Goal: Task Accomplishment & Management: Complete application form

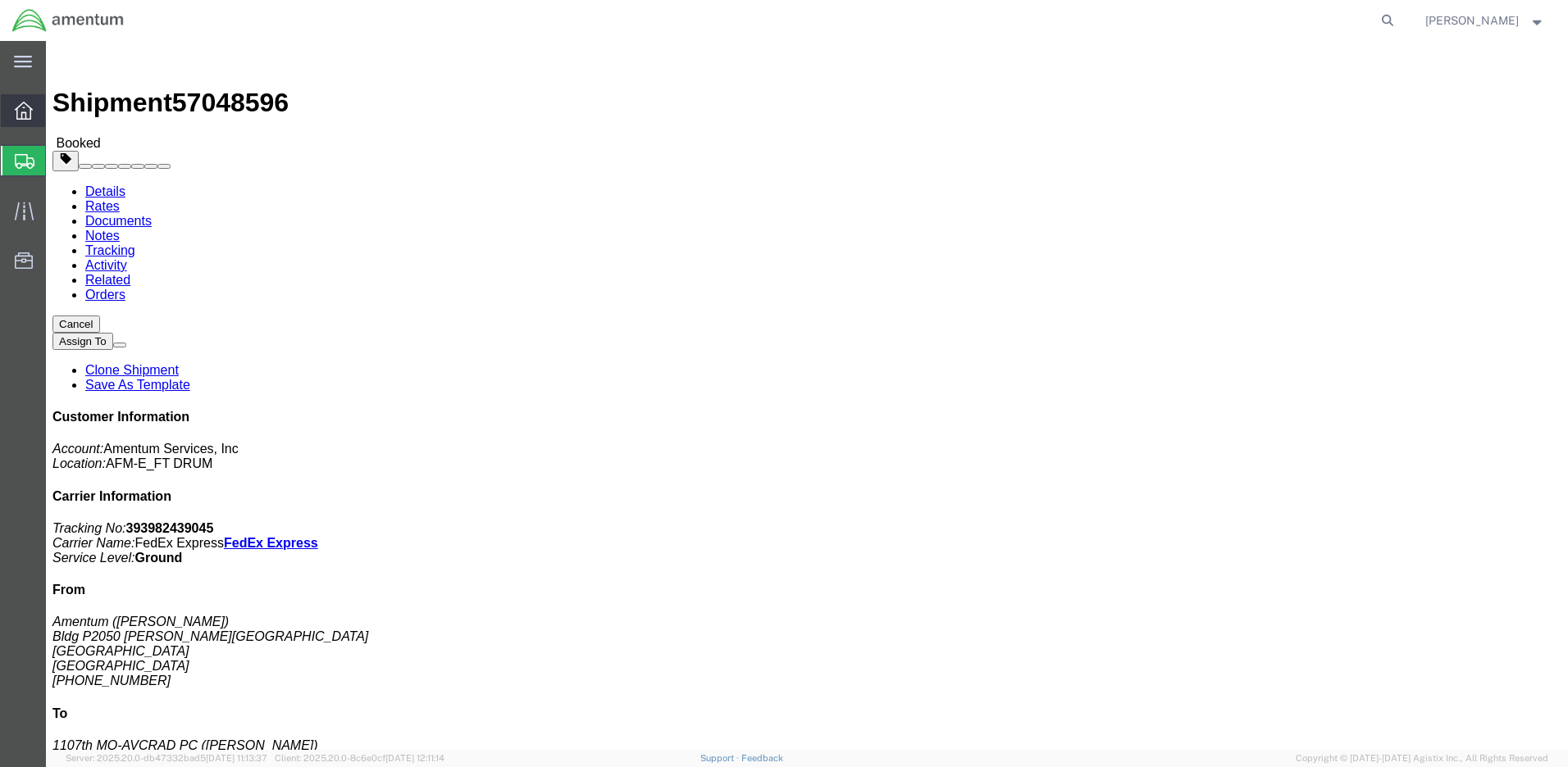
click at [24, 111] on icon at bounding box center [24, 111] width 18 height 18
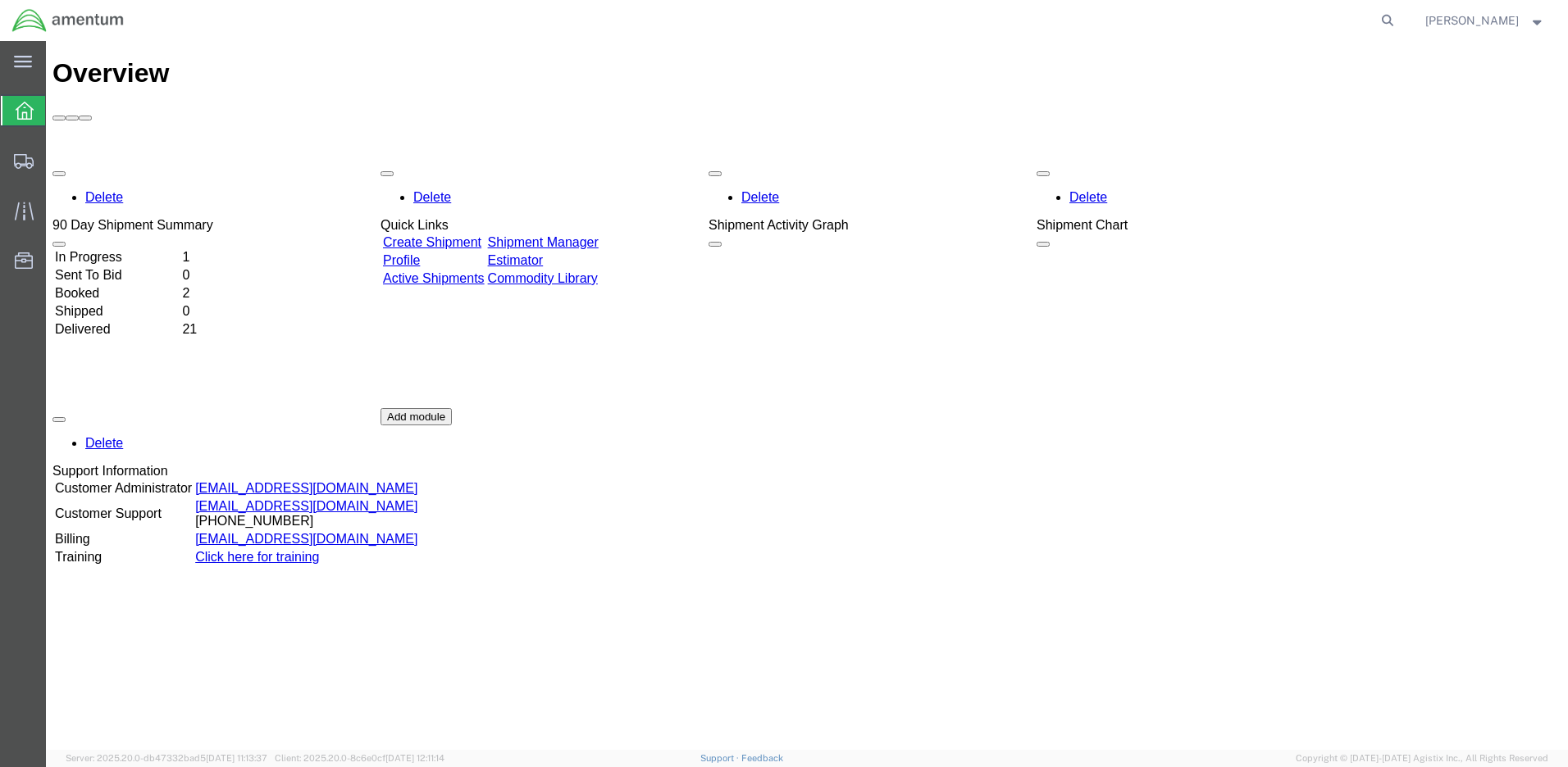
click at [448, 235] on link "Create Shipment" at bounding box center [431, 242] width 98 height 14
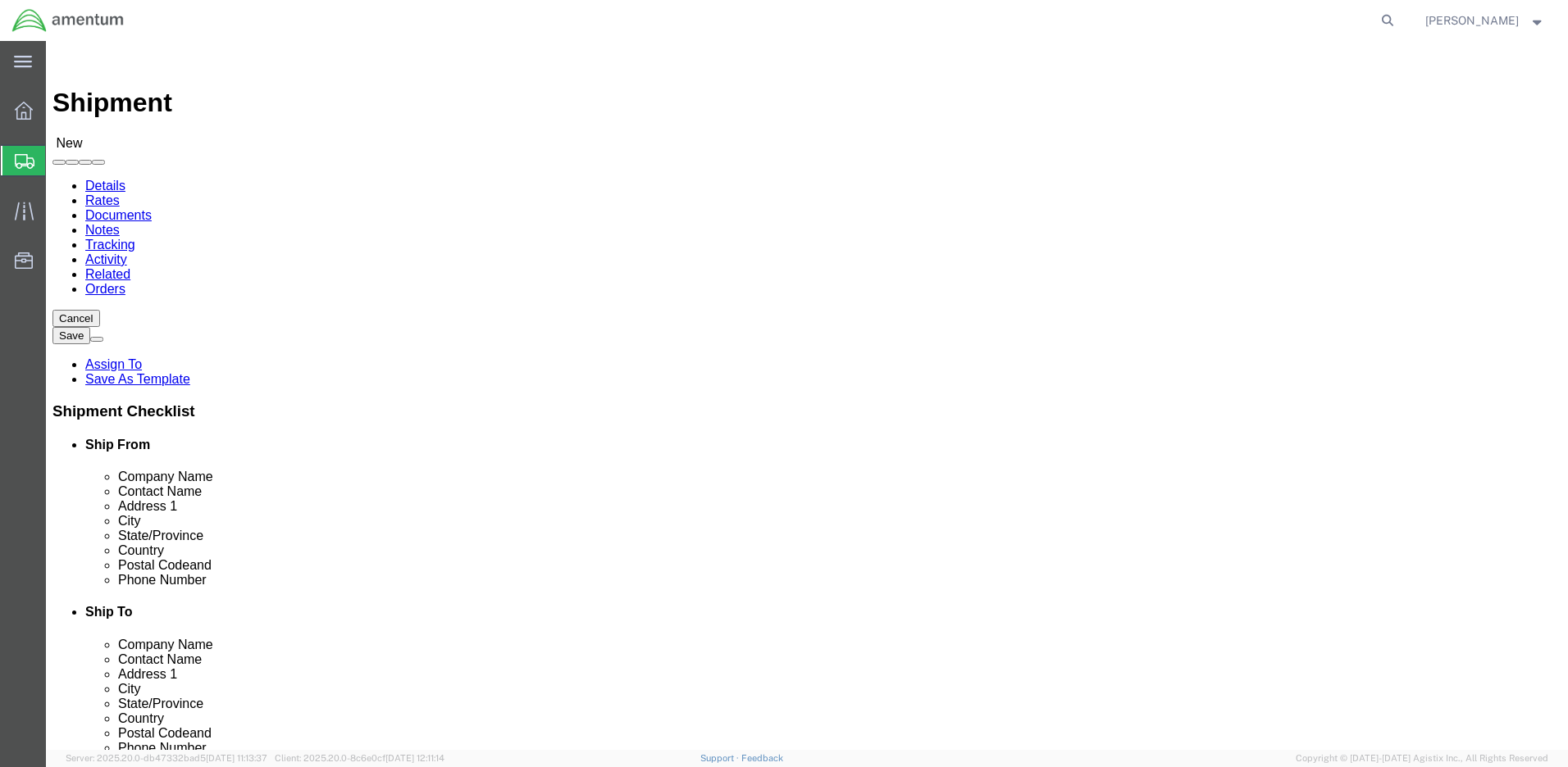
select select
click input "text"
type input "[PERSON_NAME]"
click input "text"
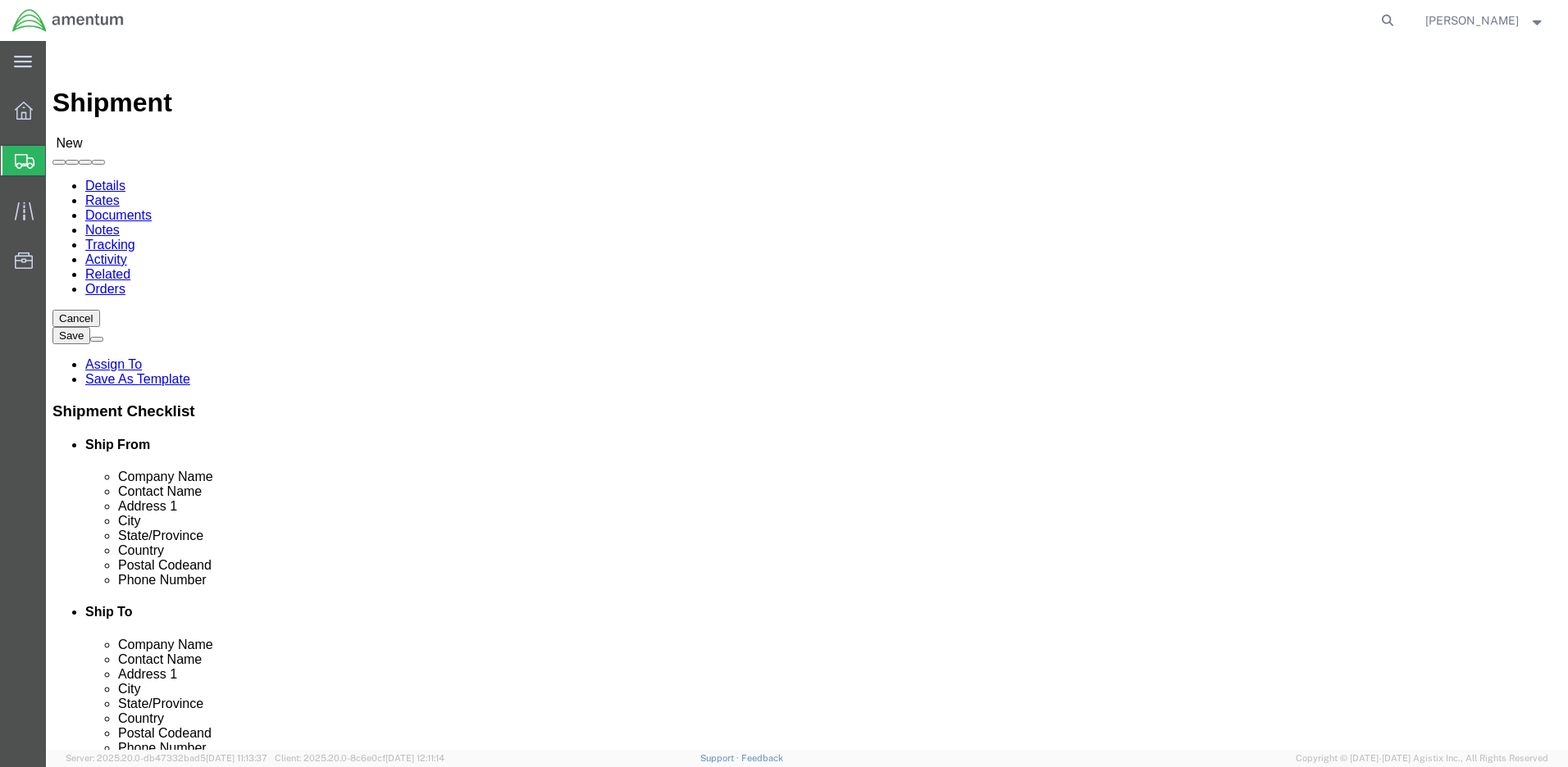
scroll to position [82, 0]
type input "Sava"
select select
click input "Sava"
type input "Savan"
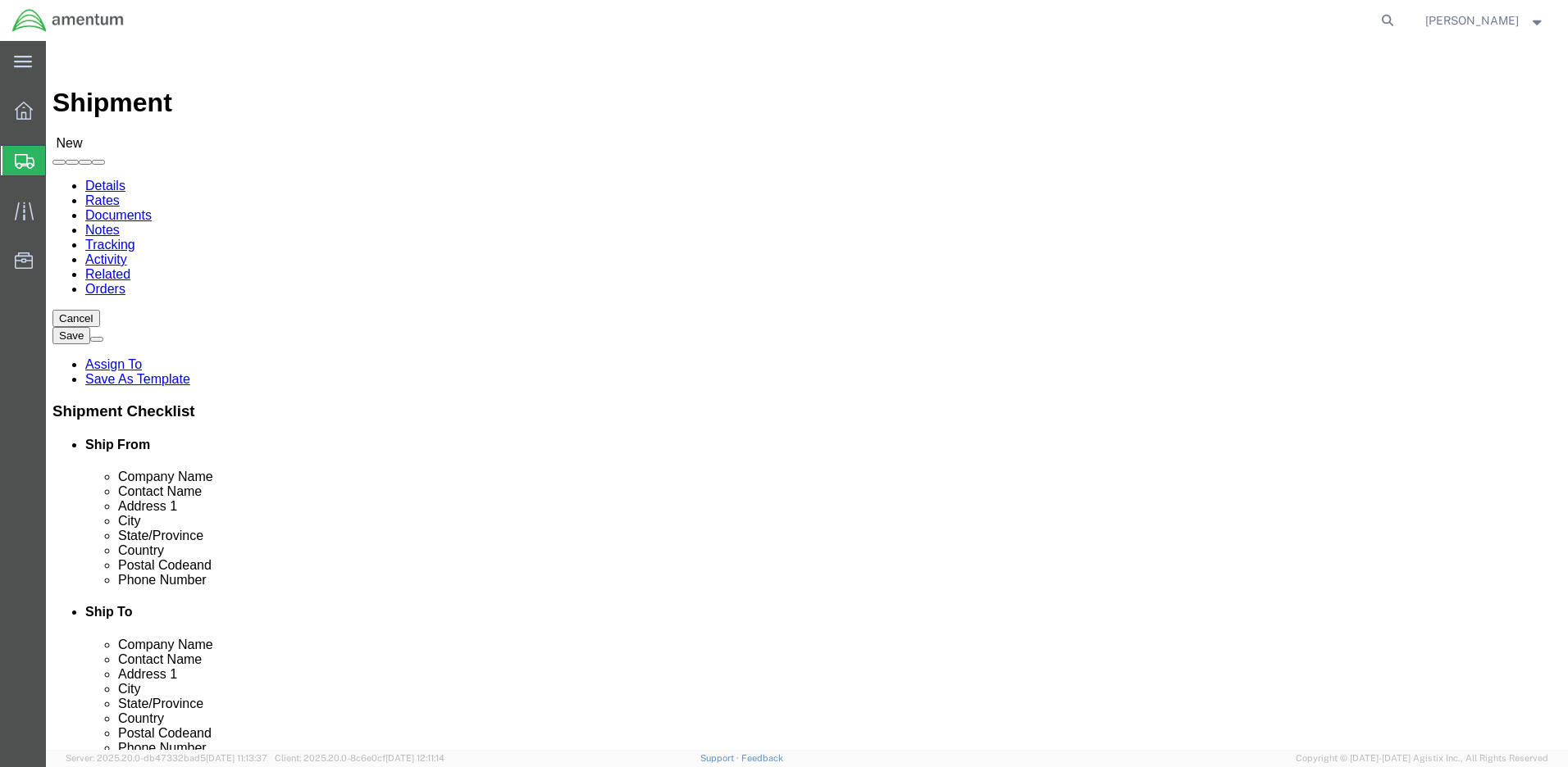
click p "- Amentum - ([PERSON_NAME]) [STREET_ADDRESS]"
select select
type input "Amentum"
type input "[PERSON_NAME]"
type input "[STREET_ADDRESS]"
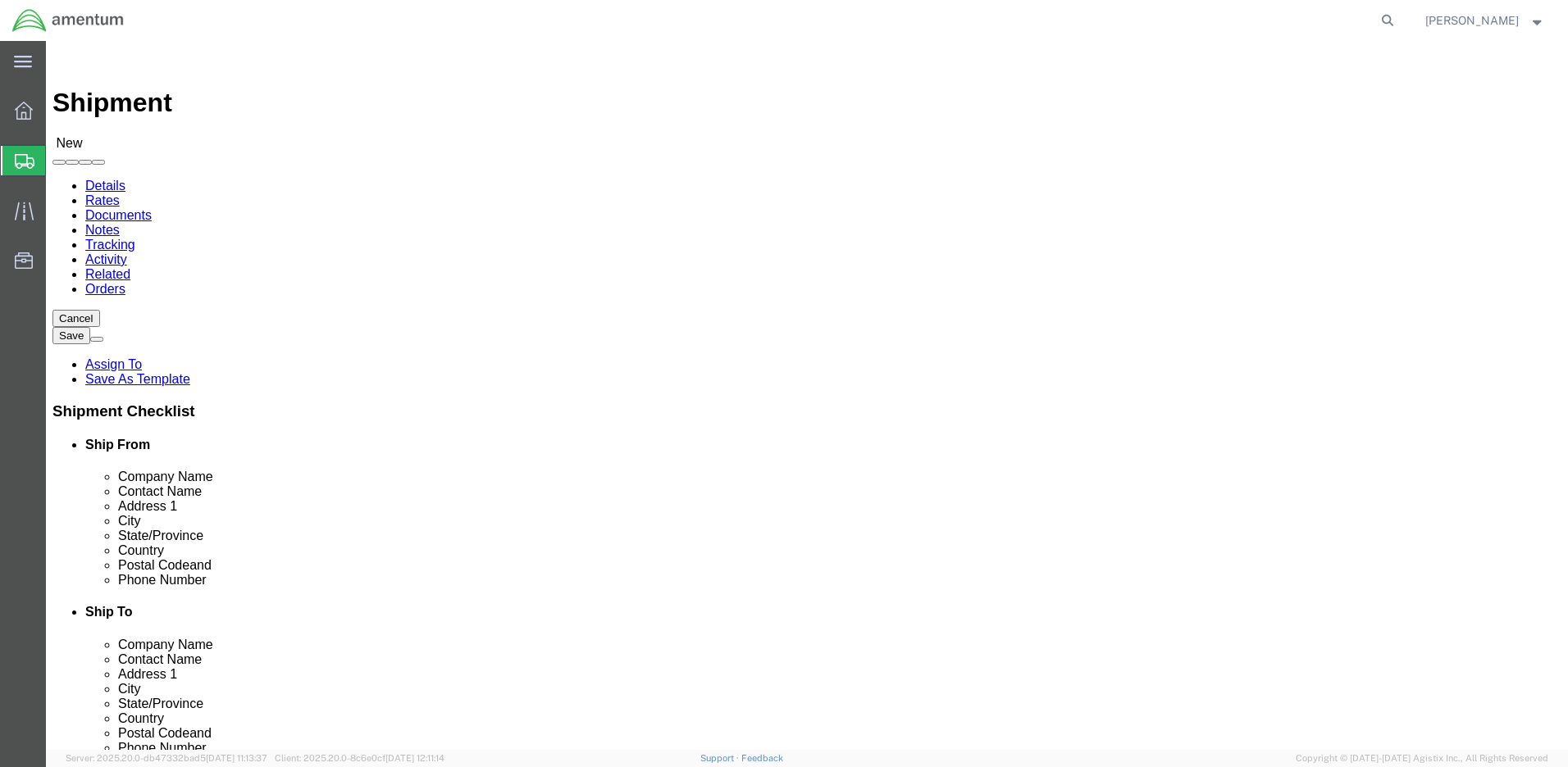
type input "Savannah"
type input "31409"
select select "GA"
type input "Savannah"
drag, startPoint x: 306, startPoint y: 334, endPoint x: 209, endPoint y: 334, distance: 97.0
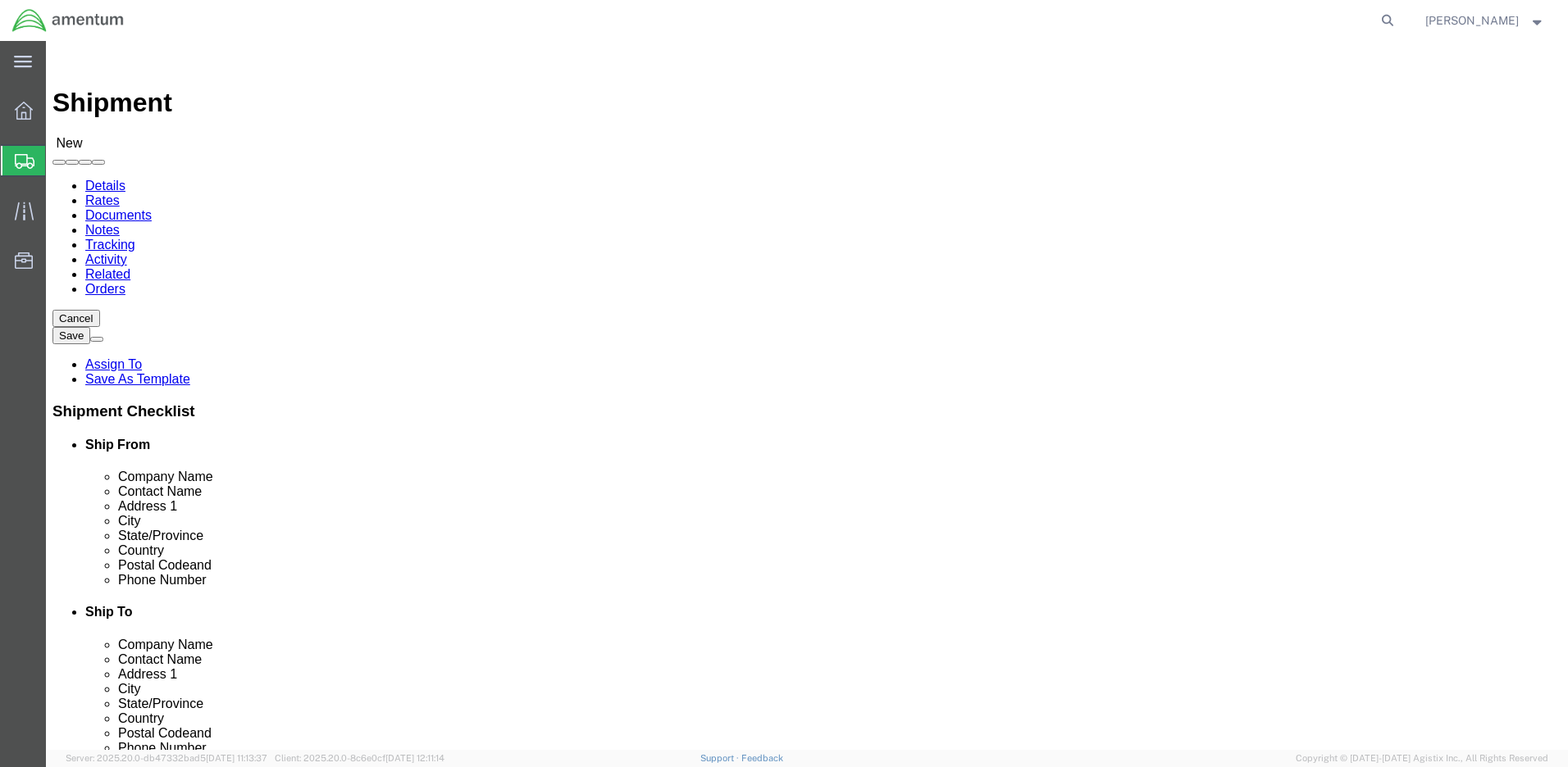
click div "[PERSON_NAME] [PERSON_NAME]"
select select
type input "[PERSON_NAME]"
click input "text"
type input "[PHONE_NUMBER]"
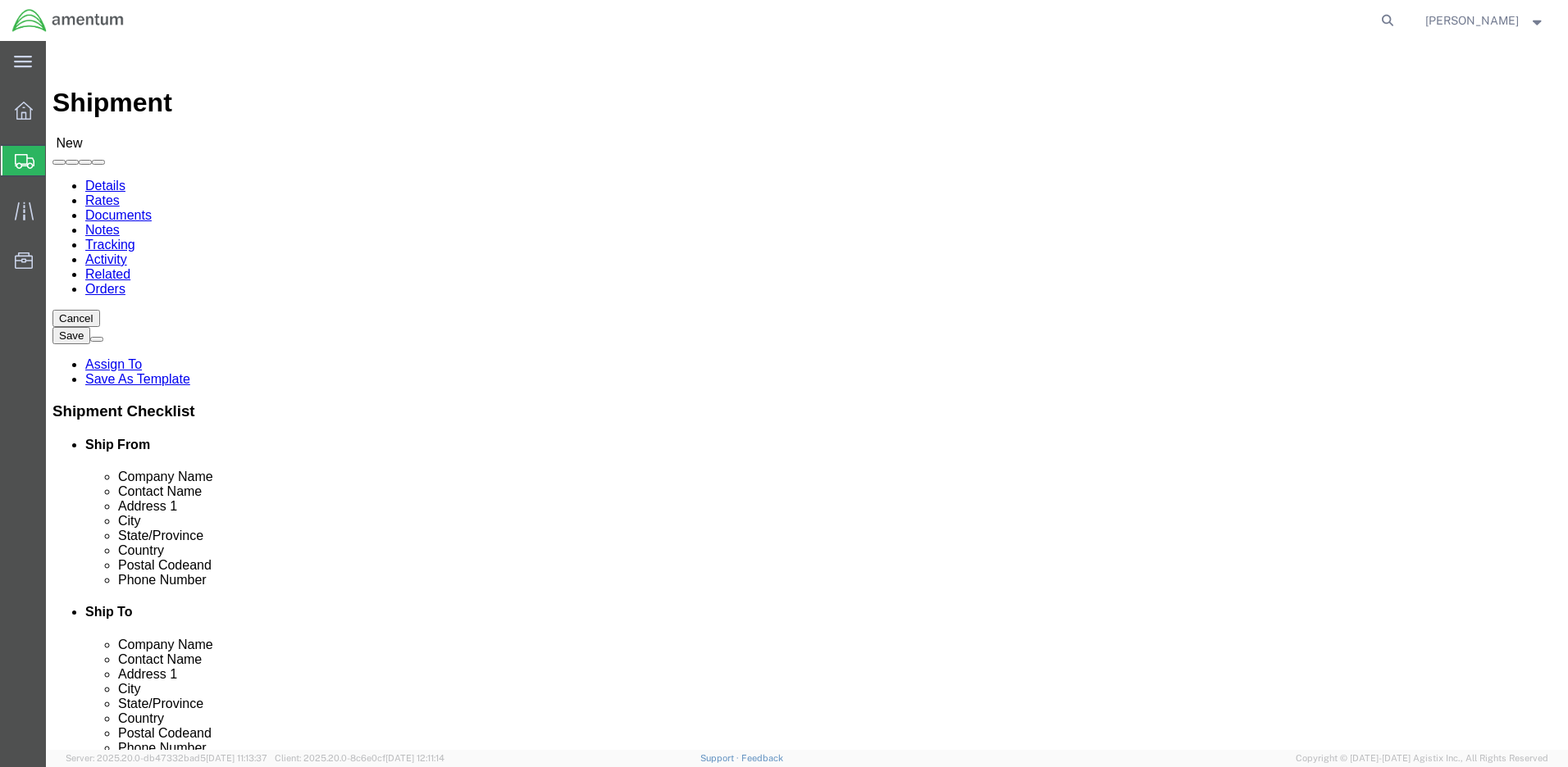
drag, startPoint x: 319, startPoint y: 336, endPoint x: 190, endPoint y: 330, distance: 129.1
click div "Contact Name [PERSON_NAME] [PERSON_NAME]"
type input "Susa"
click p "- Amentum - ([PERSON_NAME]) Bldg P2050 [PERSON_NAME][GEOGRAPHIC_DATA]"
select select
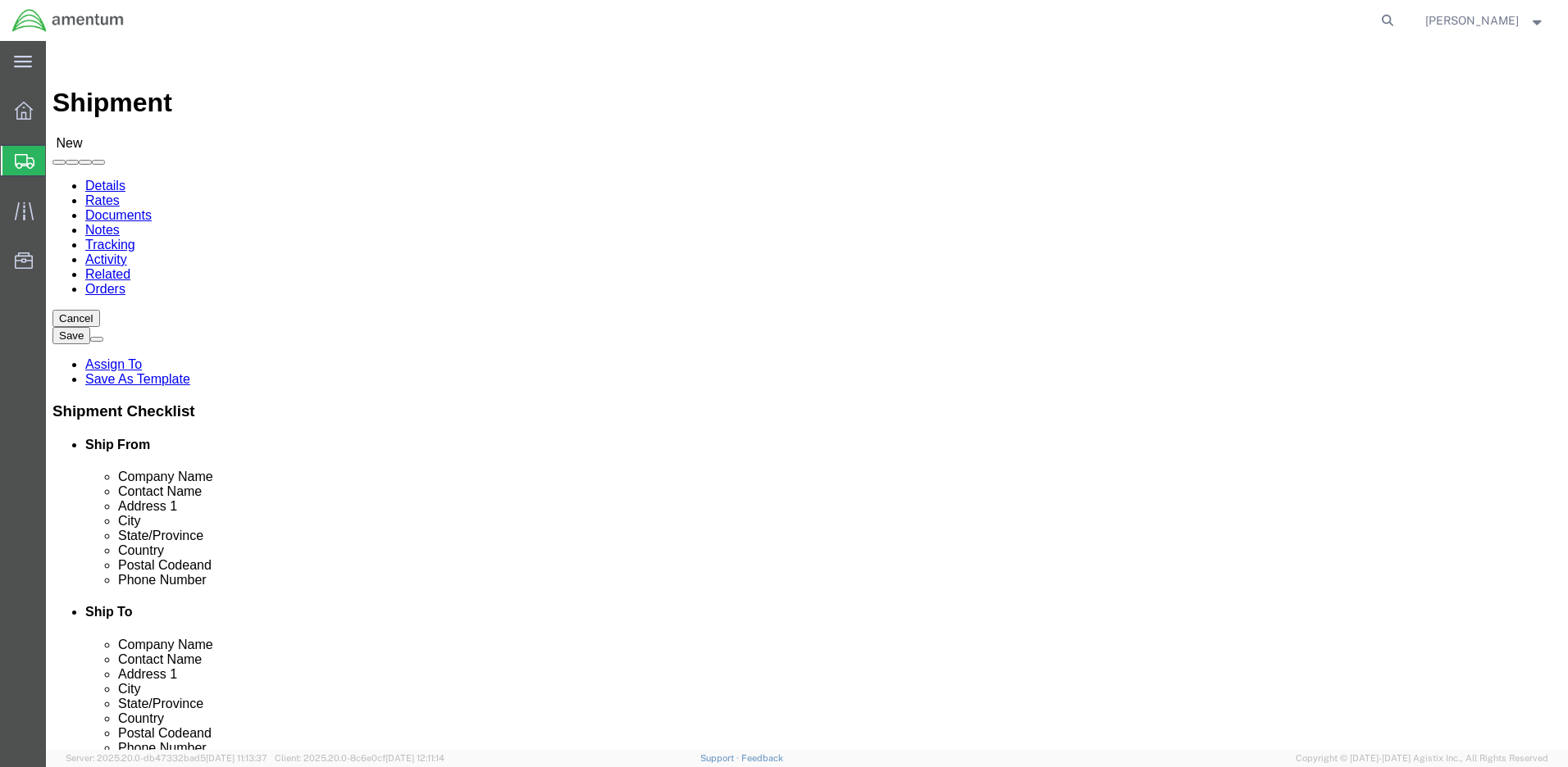
type input "[PERSON_NAME]"
type input "Bldg P2050 [PERSON_NAME][GEOGRAPHIC_DATA]"
type input "Fort Drum"
type input "13602"
type input "[PHONE_NUMBER]"
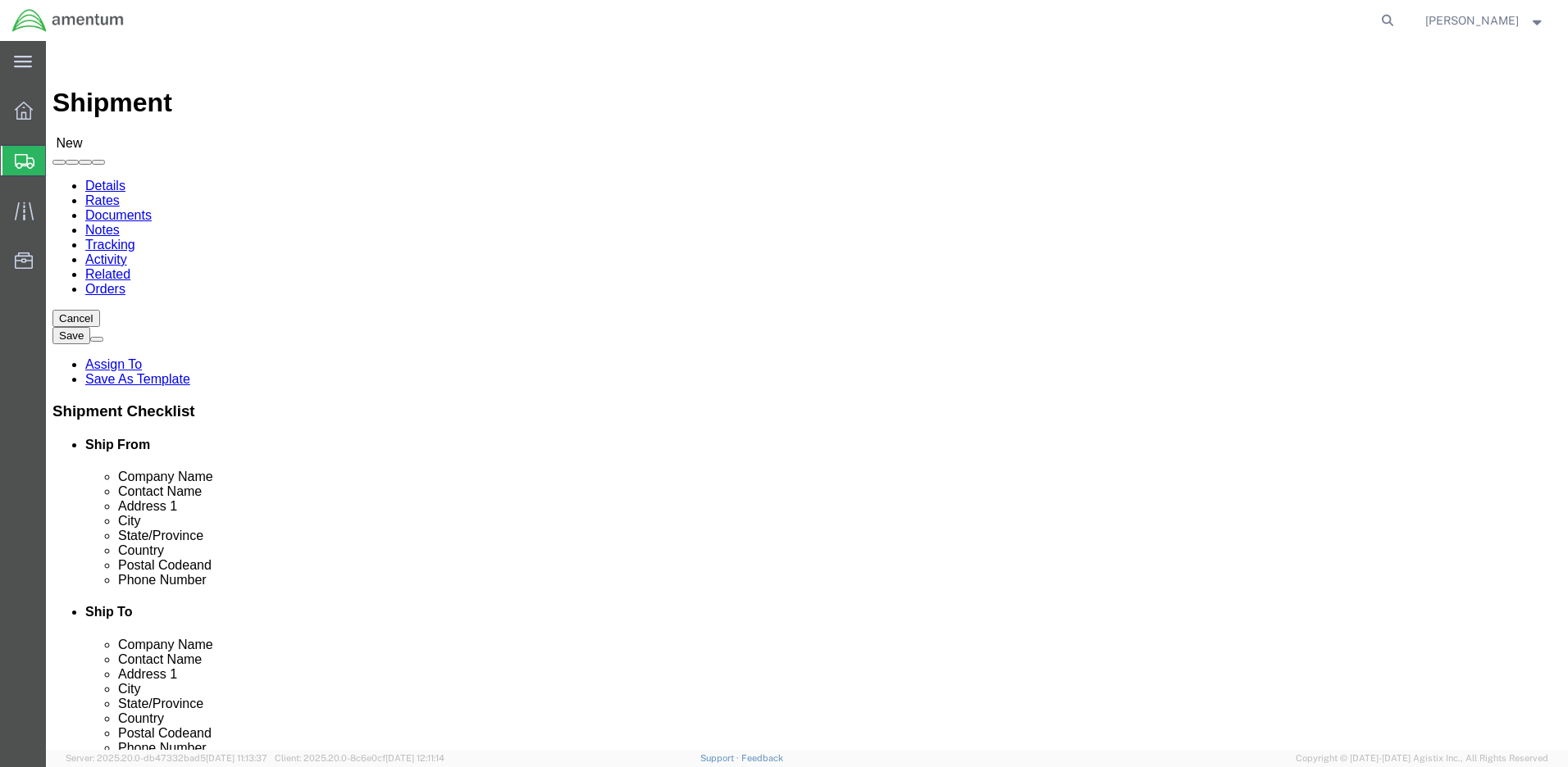
type input "[PERSON_NAME][EMAIL_ADDRESS][DOMAIN_NAME]"
checkbox input "true"
select select "NY"
type input "[PERSON_NAME]"
drag, startPoint x: 418, startPoint y: 593, endPoint x: 159, endPoint y: 581, distance: 259.3
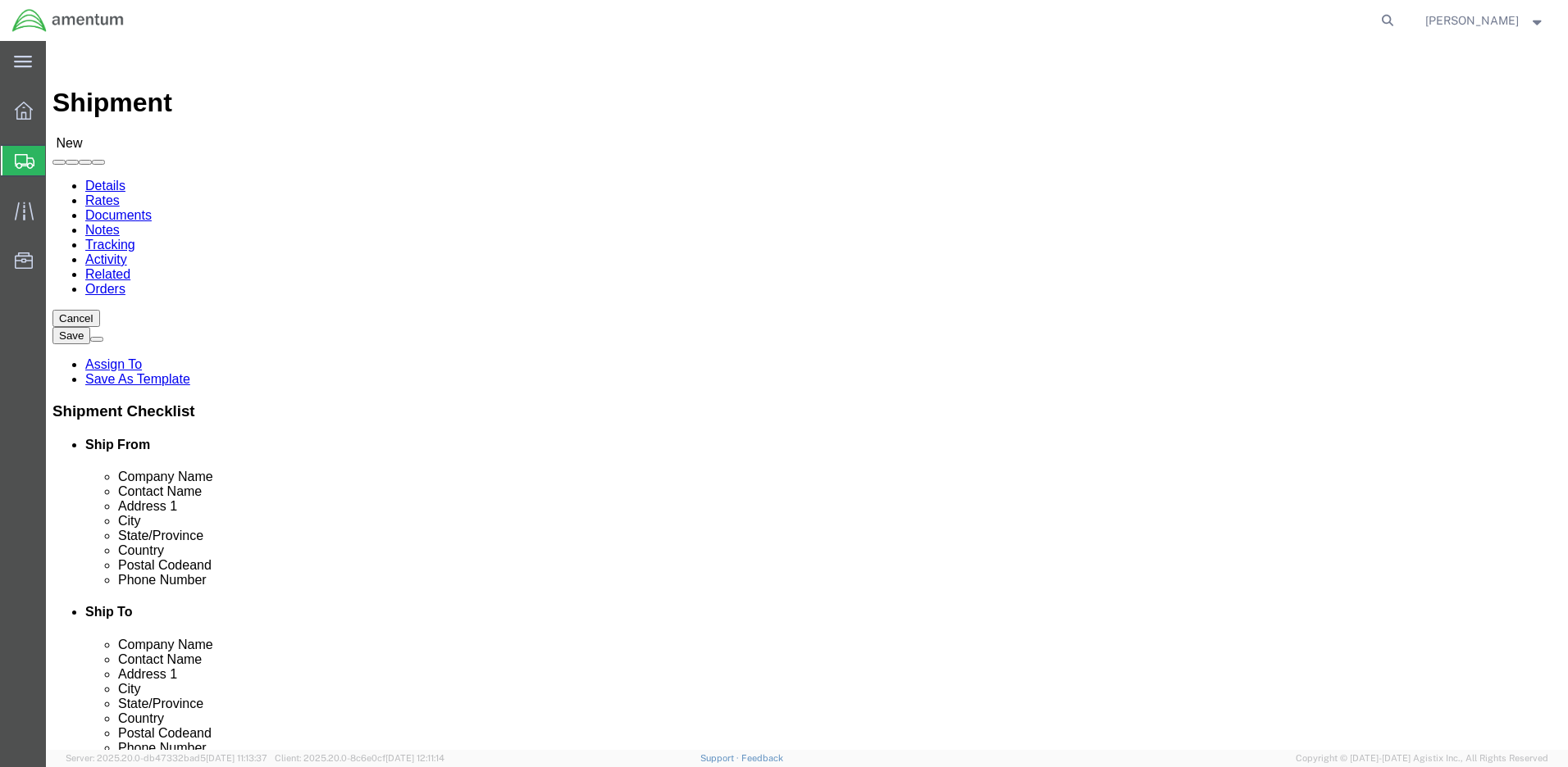
click div "Email [PERSON_NAME][EMAIL_ADDRESS][DOMAIN_NAME]"
checkbox input "false"
drag, startPoint x: 303, startPoint y: 343, endPoint x: 219, endPoint y: 353, distance: 84.6
click div "Location My Profile Location [PHONE_NUMBER] [PHONE_NUMBER] [PHONE_NUMBER] [PHON…"
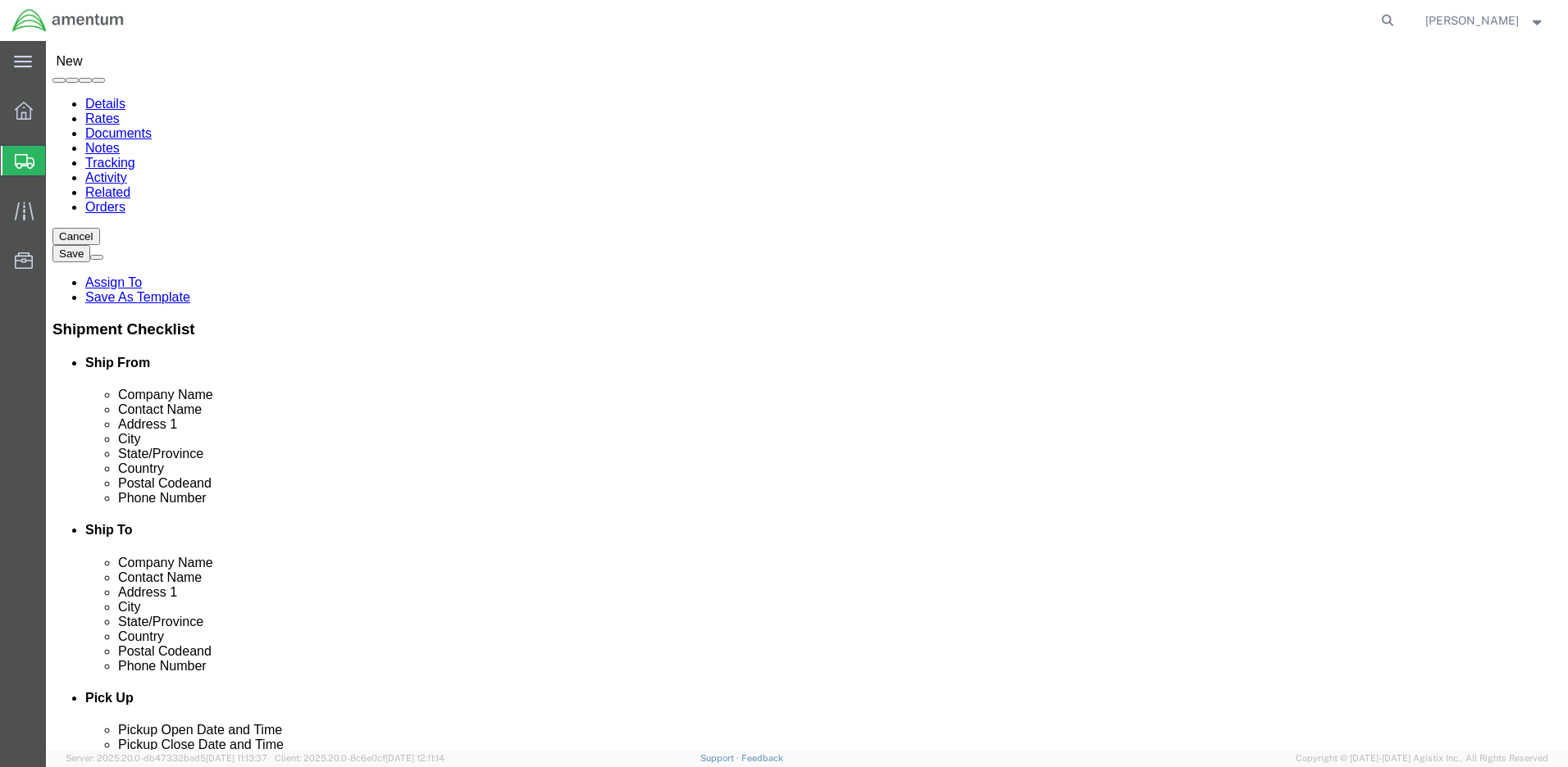
type input "[PERSON_NAME]"
click input "[PHONE_NUMBER]"
type input "[PHONE_NUMBER]"
click input "text"
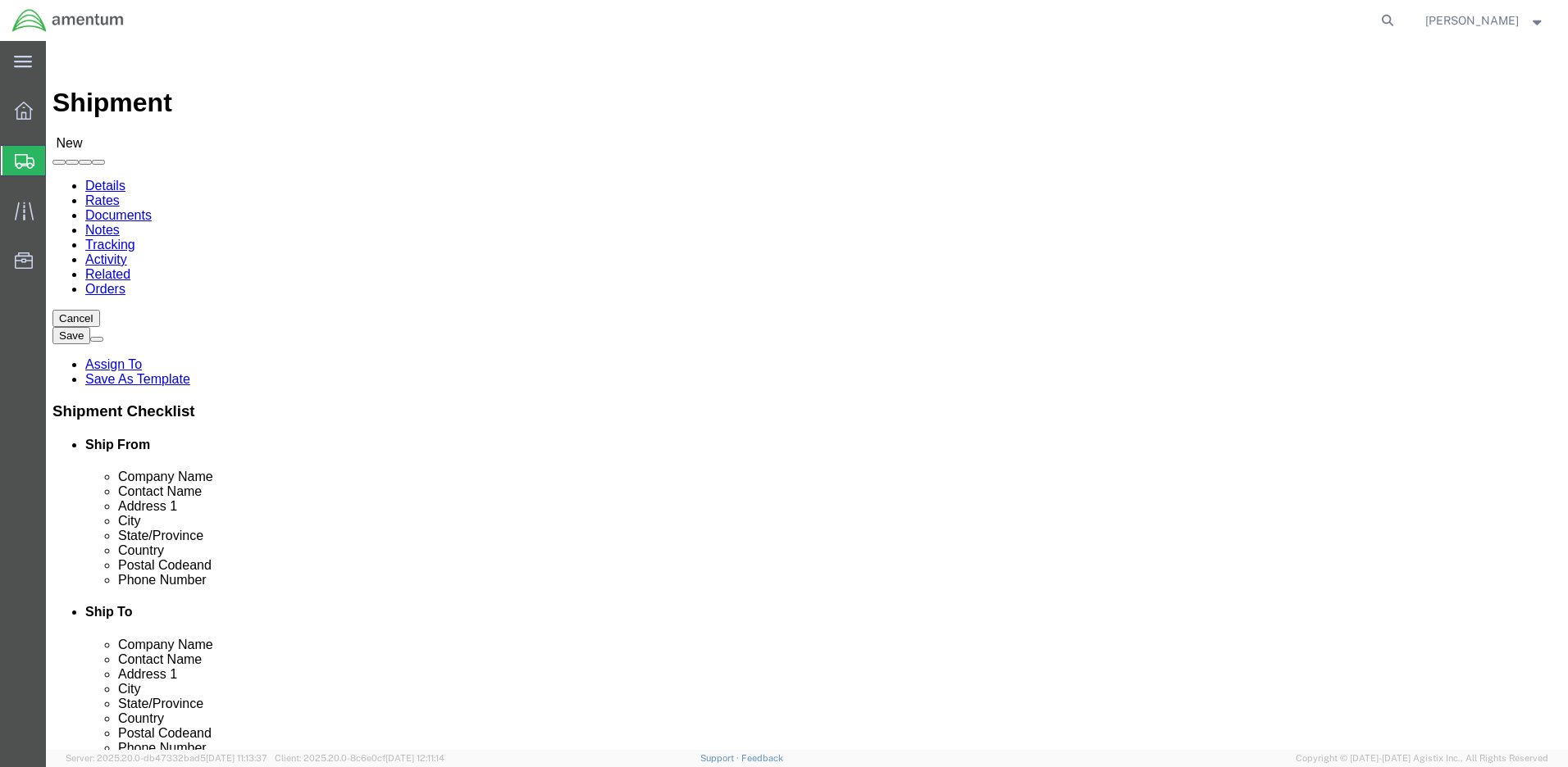
click input "text"
type input "sava"
click p "- LRC-A HUNTER - ([PERSON_NAME]) [STREET_ADDRESS]"
select select
type input "LRC-A HUNTER"
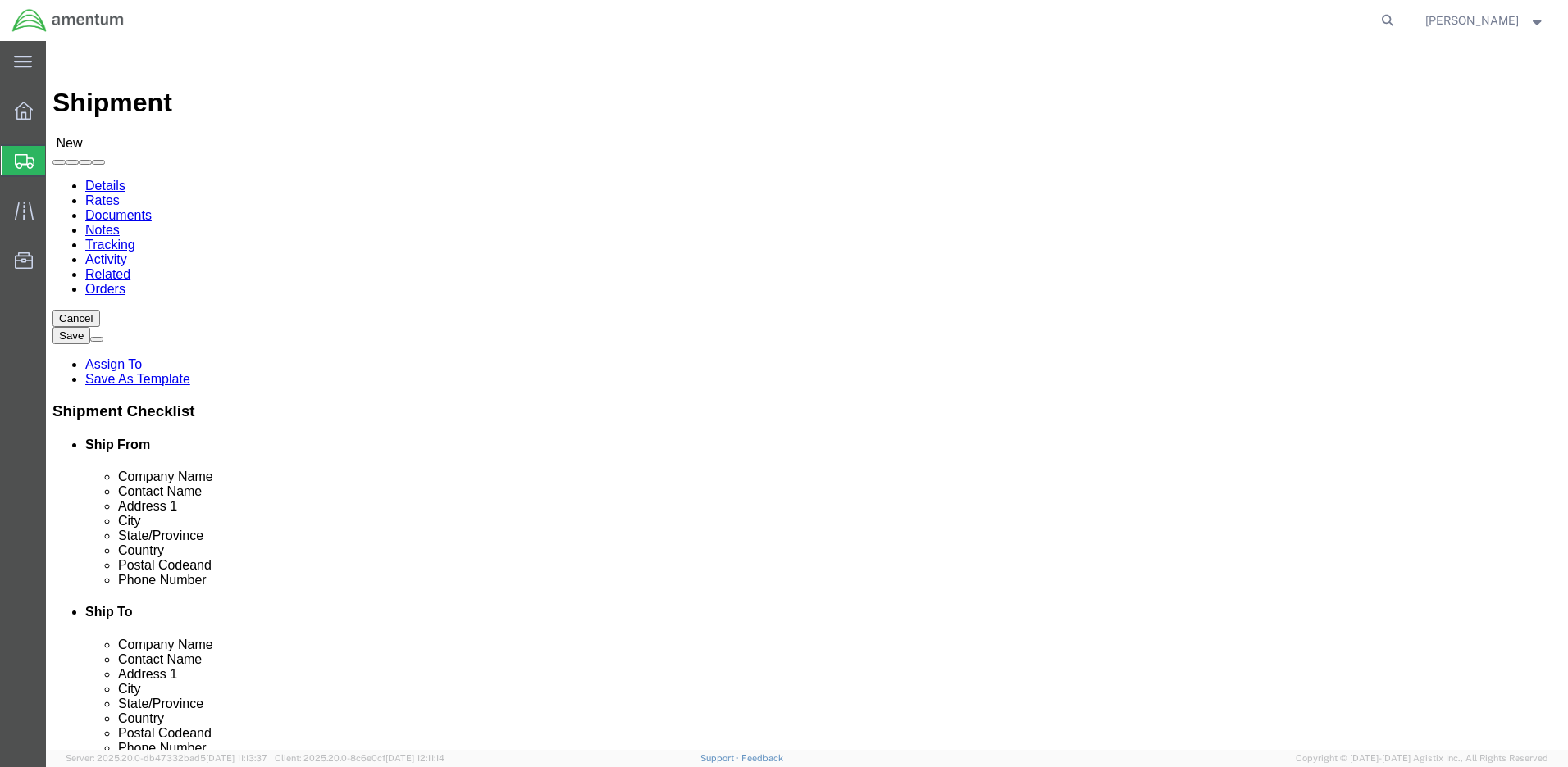
type input "[PERSON_NAME]"
type input "[STREET_ADDRESS]"
type input "SAVANNAH"
type input "31409"
type input "9123157740"
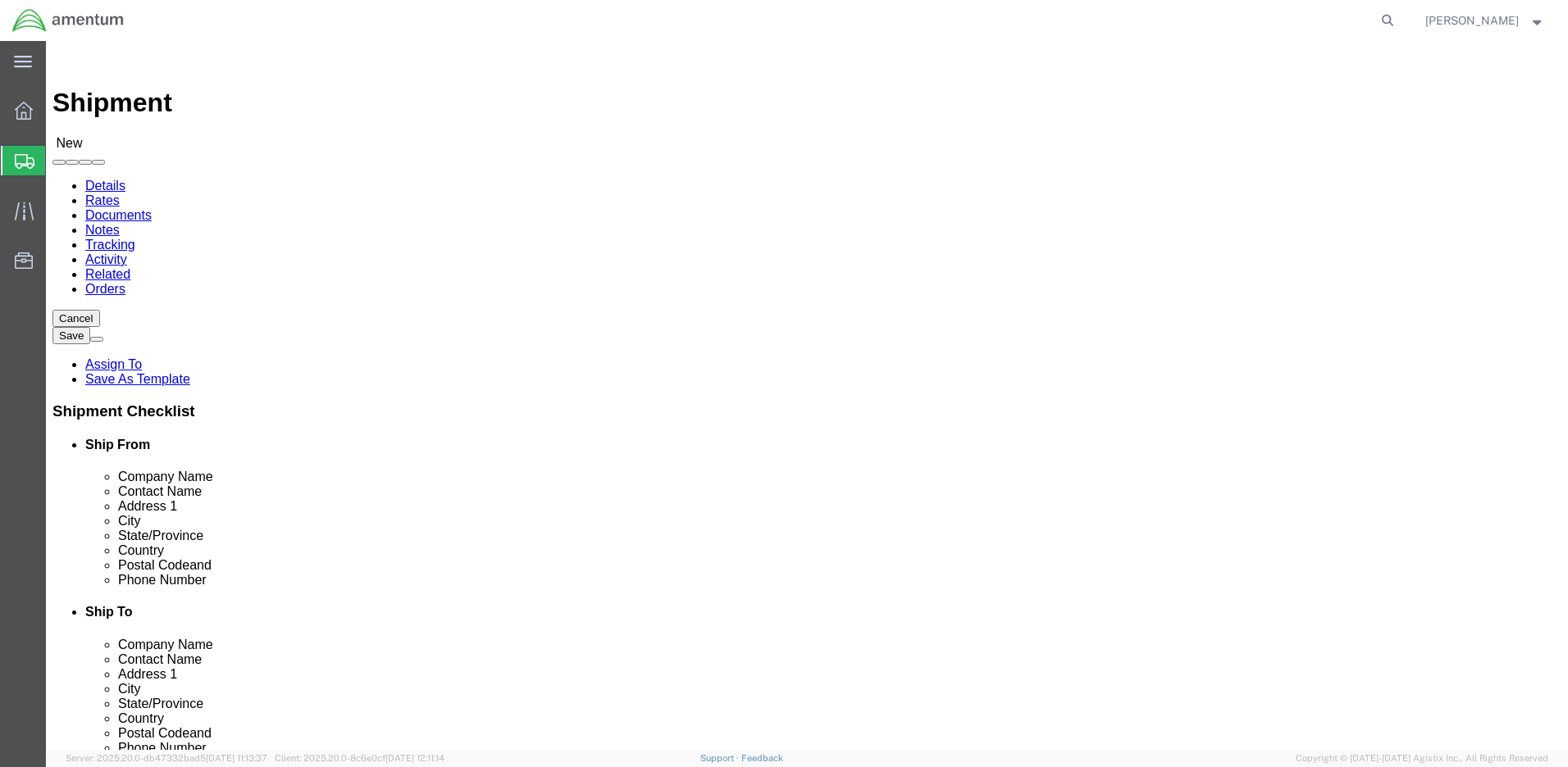
type input "[PERSON_NAME][EMAIL_ADDRESS][PERSON_NAME][DOMAIN_NAME]"
checkbox input "true"
select select "GA"
type input "SAVANNAH"
drag, startPoint x: 925, startPoint y: 302, endPoint x: 818, endPoint y: 294, distance: 107.3
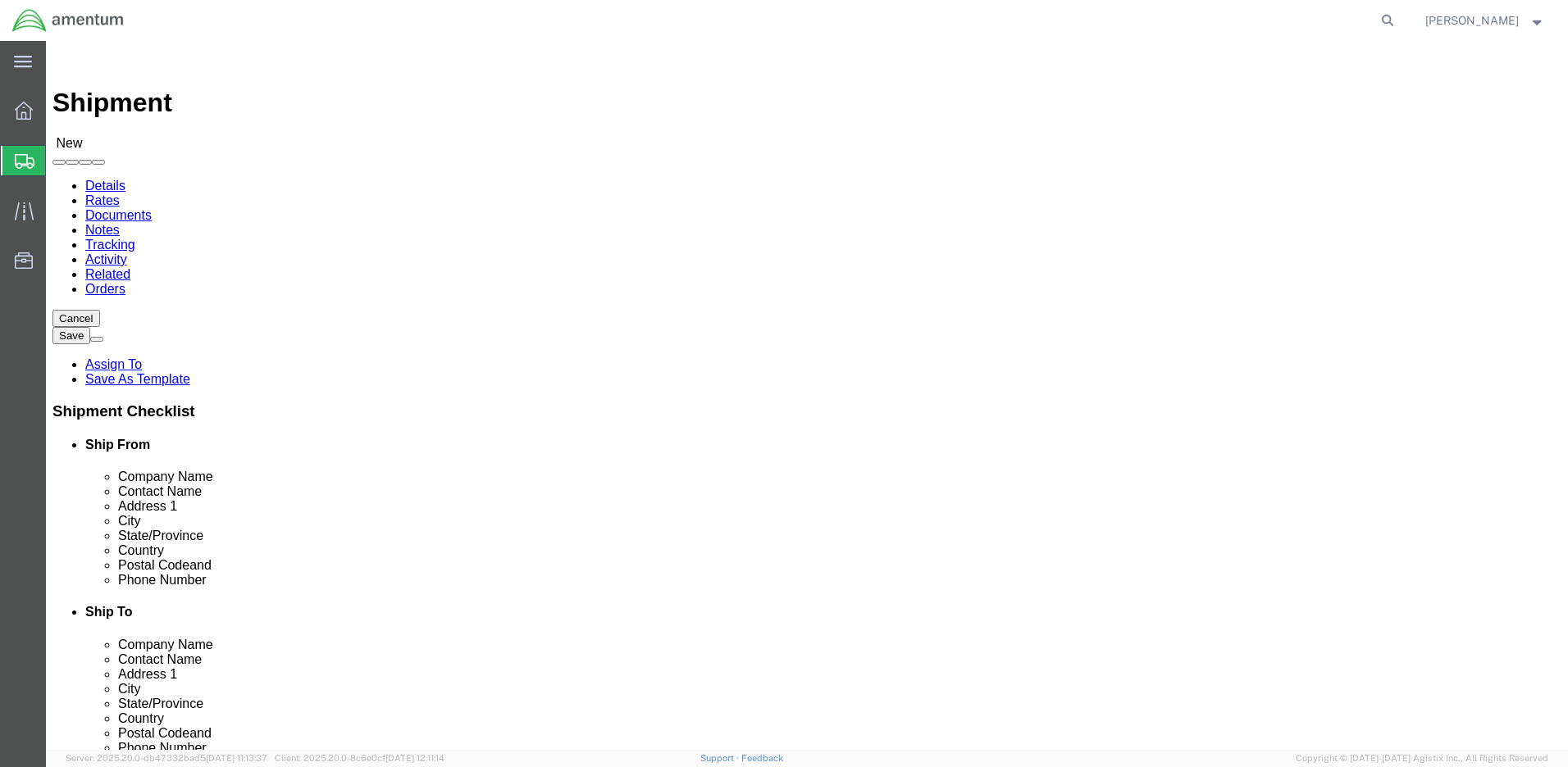
select select
click div "Location My Profile Location [PHONE_NUMBER] [PHONE_NUMBER] [PHONE_NUMBER] [PHON…"
type input "Amentum"
click div "Please fix the following errors Ship From Location Location My Profile Location…"
drag, startPoint x: 922, startPoint y: 339, endPoint x: 782, endPoint y: 327, distance: 140.5
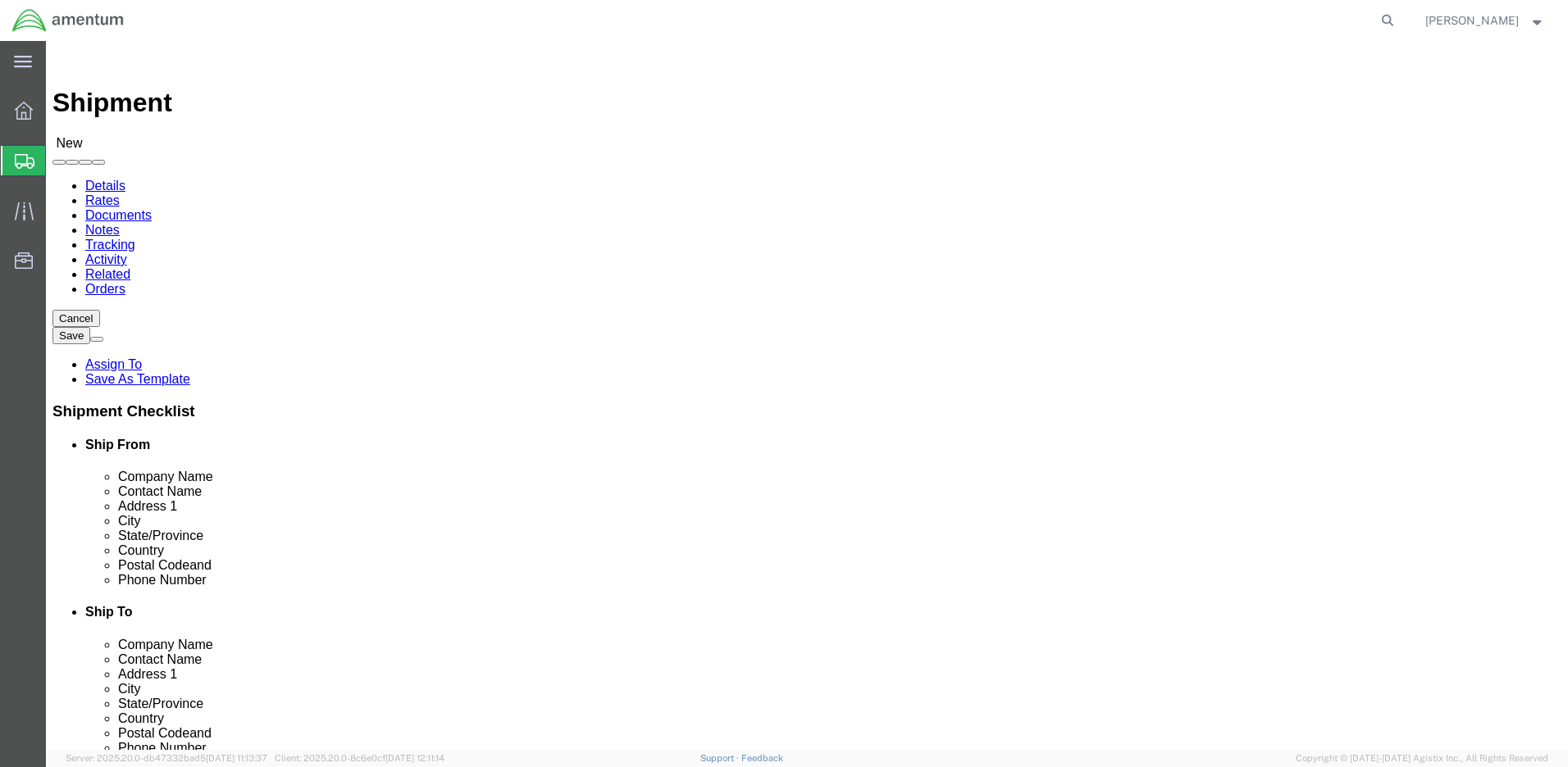
click div "Contact Name [PERSON_NAME]"
type input "[PERSON_NAME]"
click input "9123157740"
drag, startPoint x: 997, startPoint y: 586, endPoint x: 830, endPoint y: 586, distance: 167.0
click div "[PERSON_NAME][EMAIL_ADDRESS][PERSON_NAME][DOMAIN_NAME]"
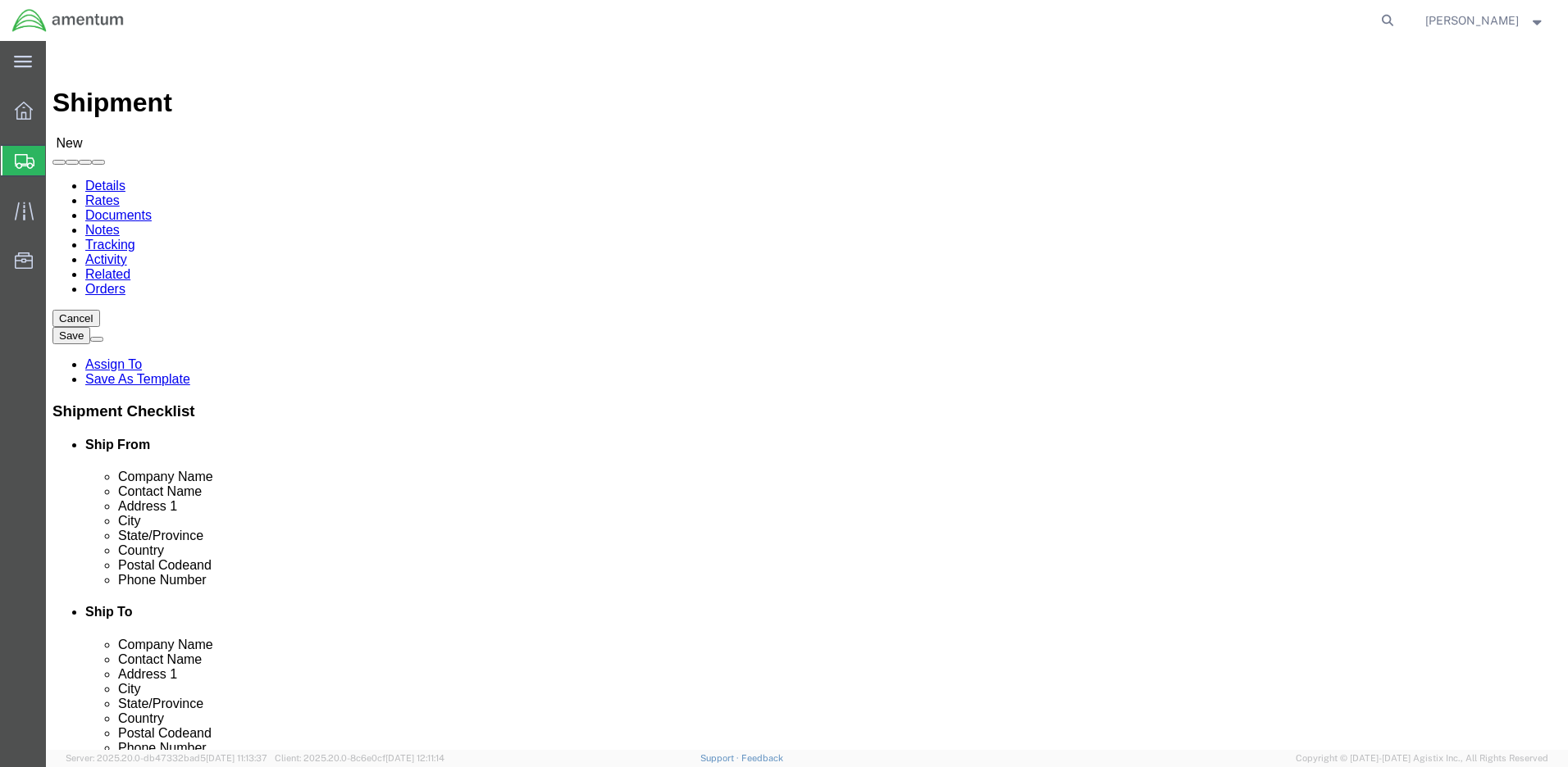
checkbox input "false"
drag, startPoint x: 903, startPoint y: 556, endPoint x: 829, endPoint y: 555, distance: 74.0
click div "9123157740"
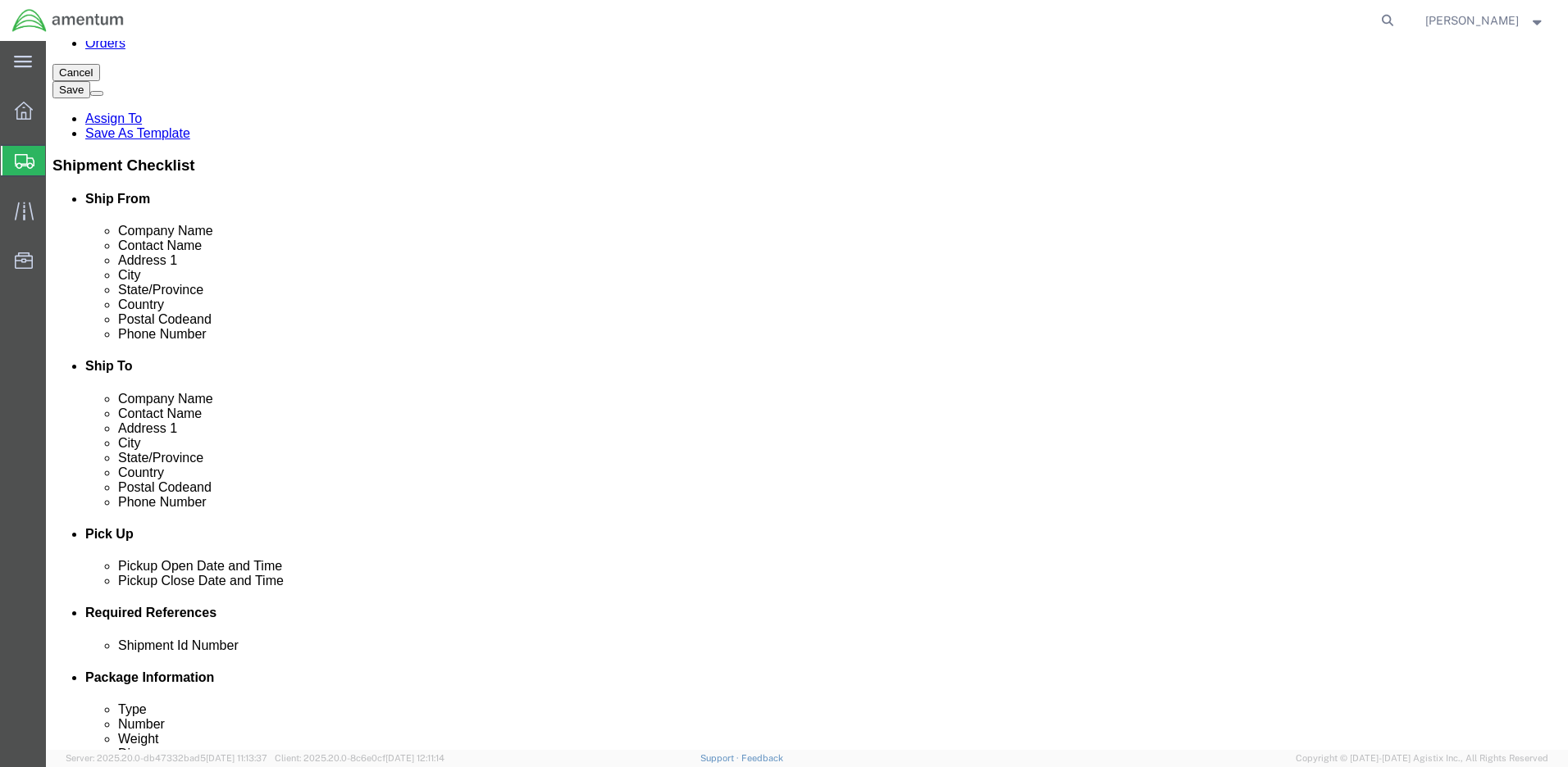
type input "[PHONE_NUMBER]"
click button "Continue"
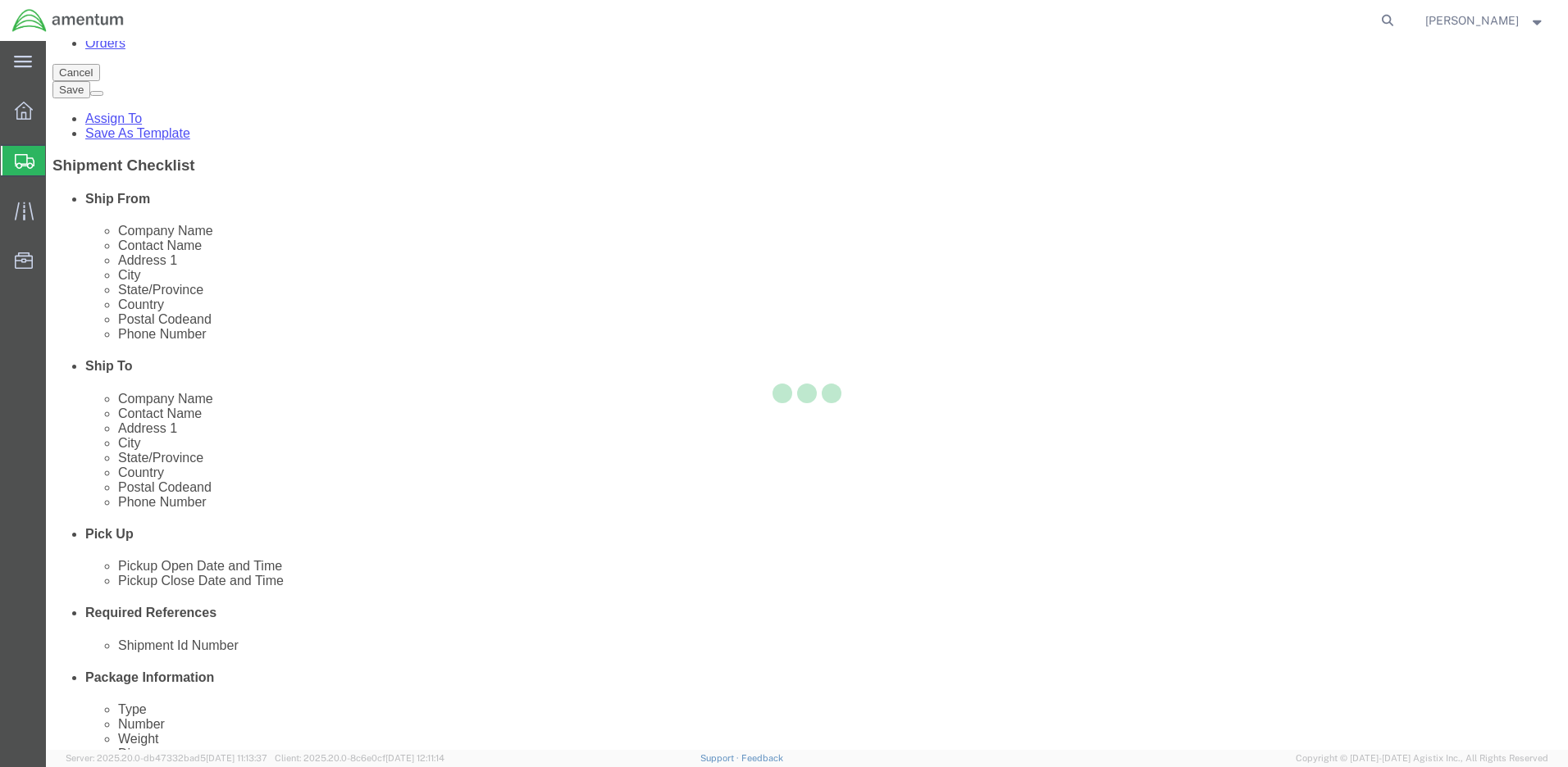
scroll to position [1045, 0]
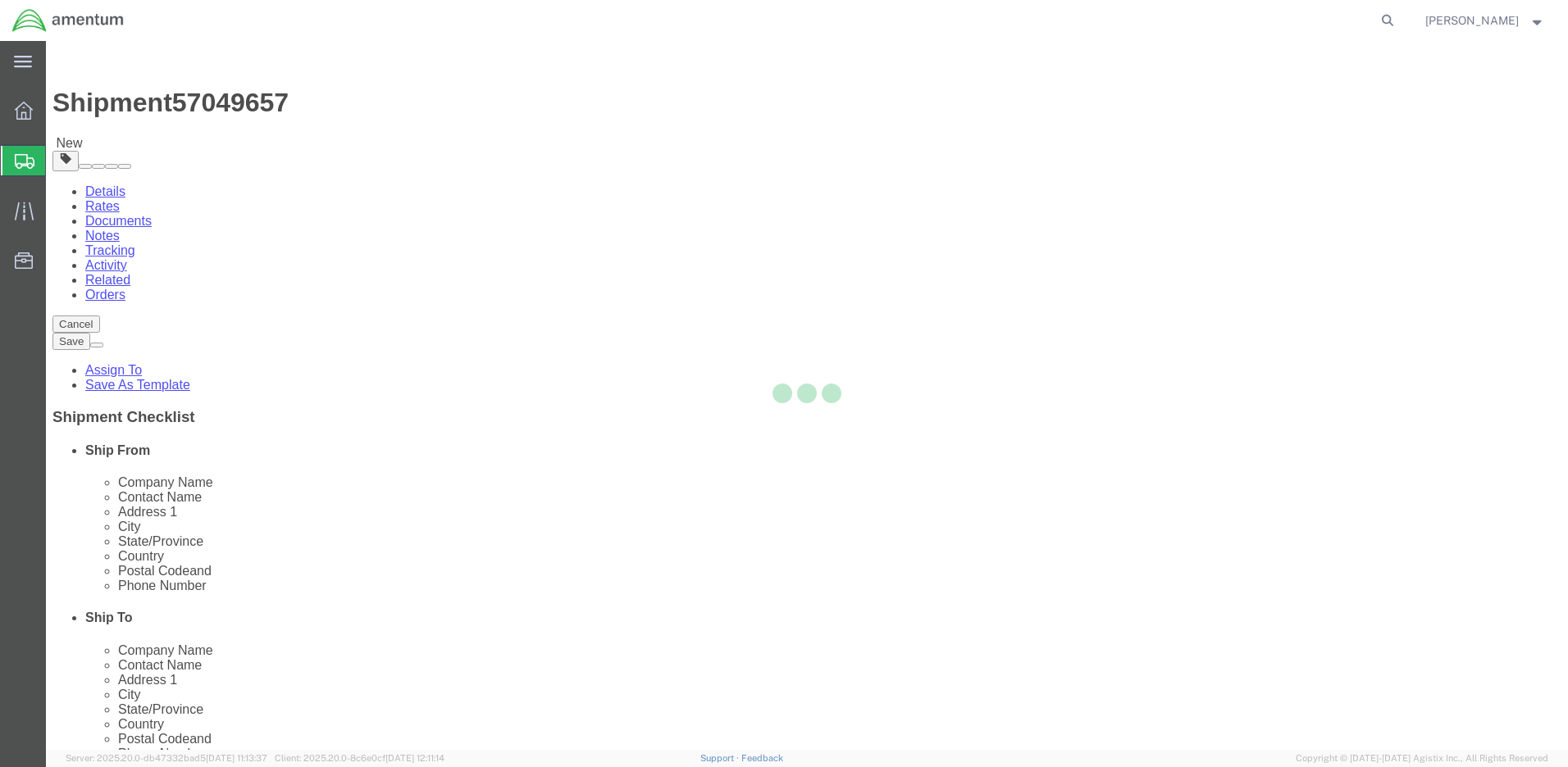
select select "CBOX"
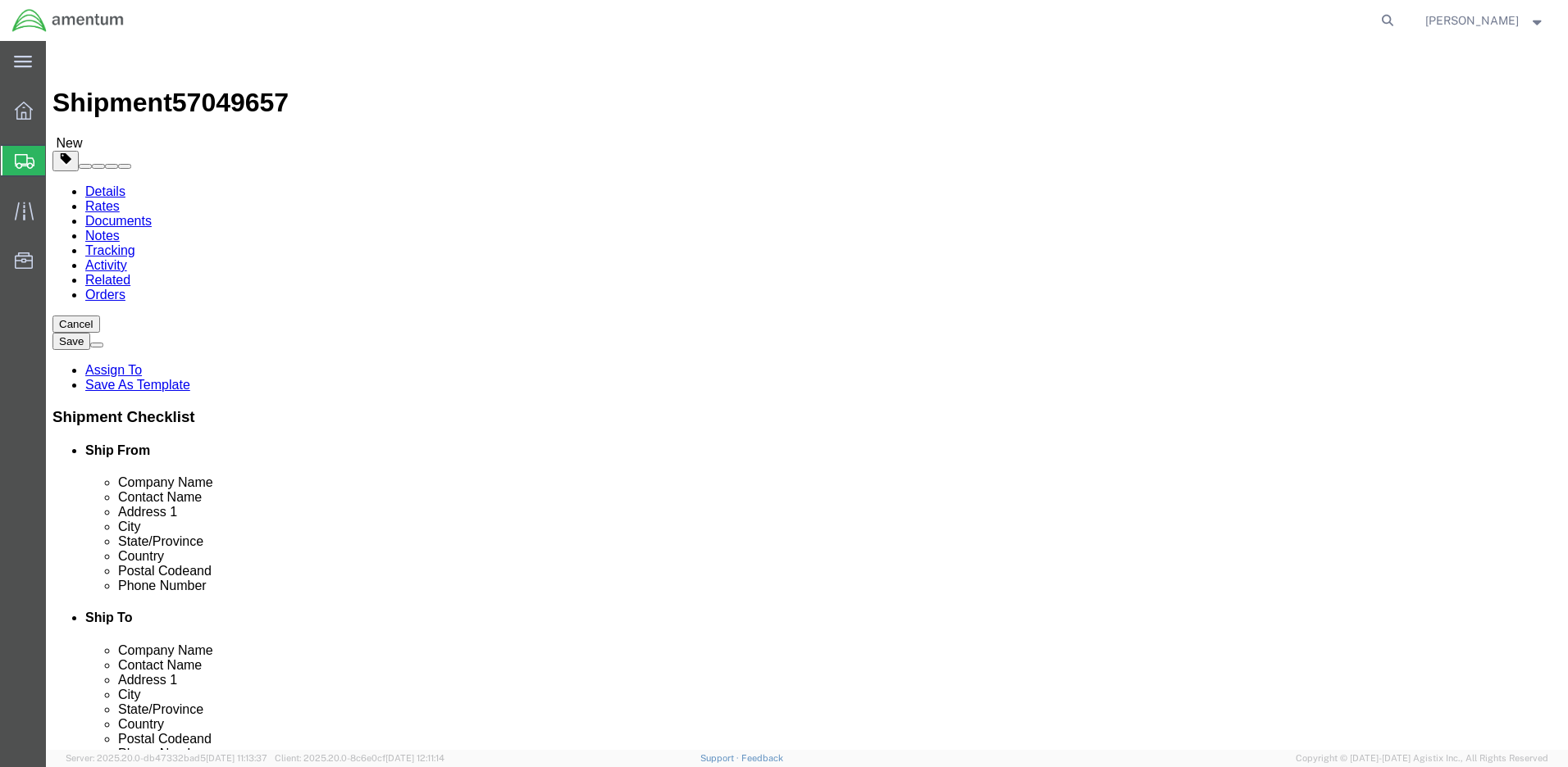
click input "text"
type input "12"
click input "text"
type input "12"
click input "text"
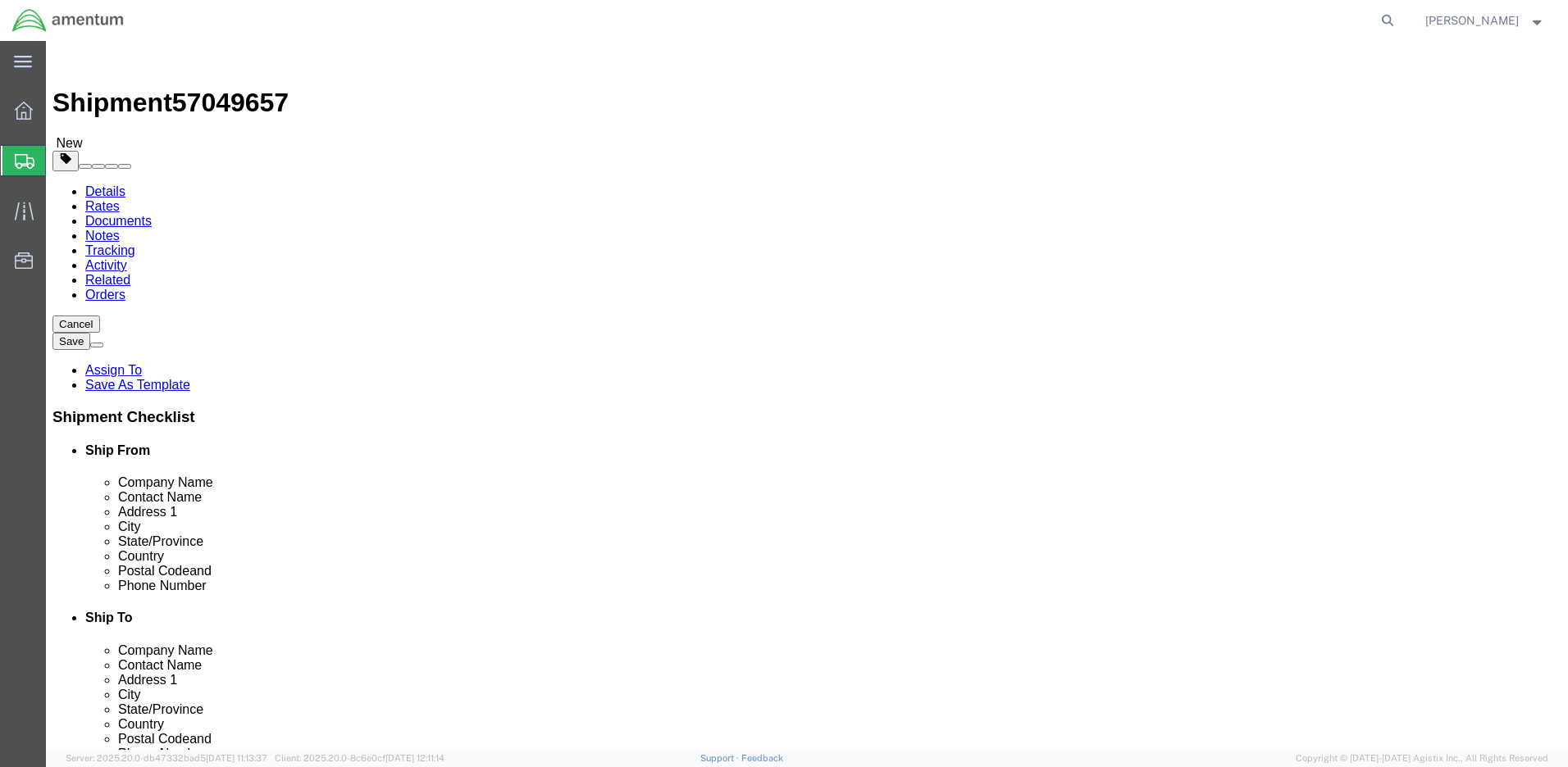
type input "13"
click input "0.00"
type input "8.00"
click link "Add Content"
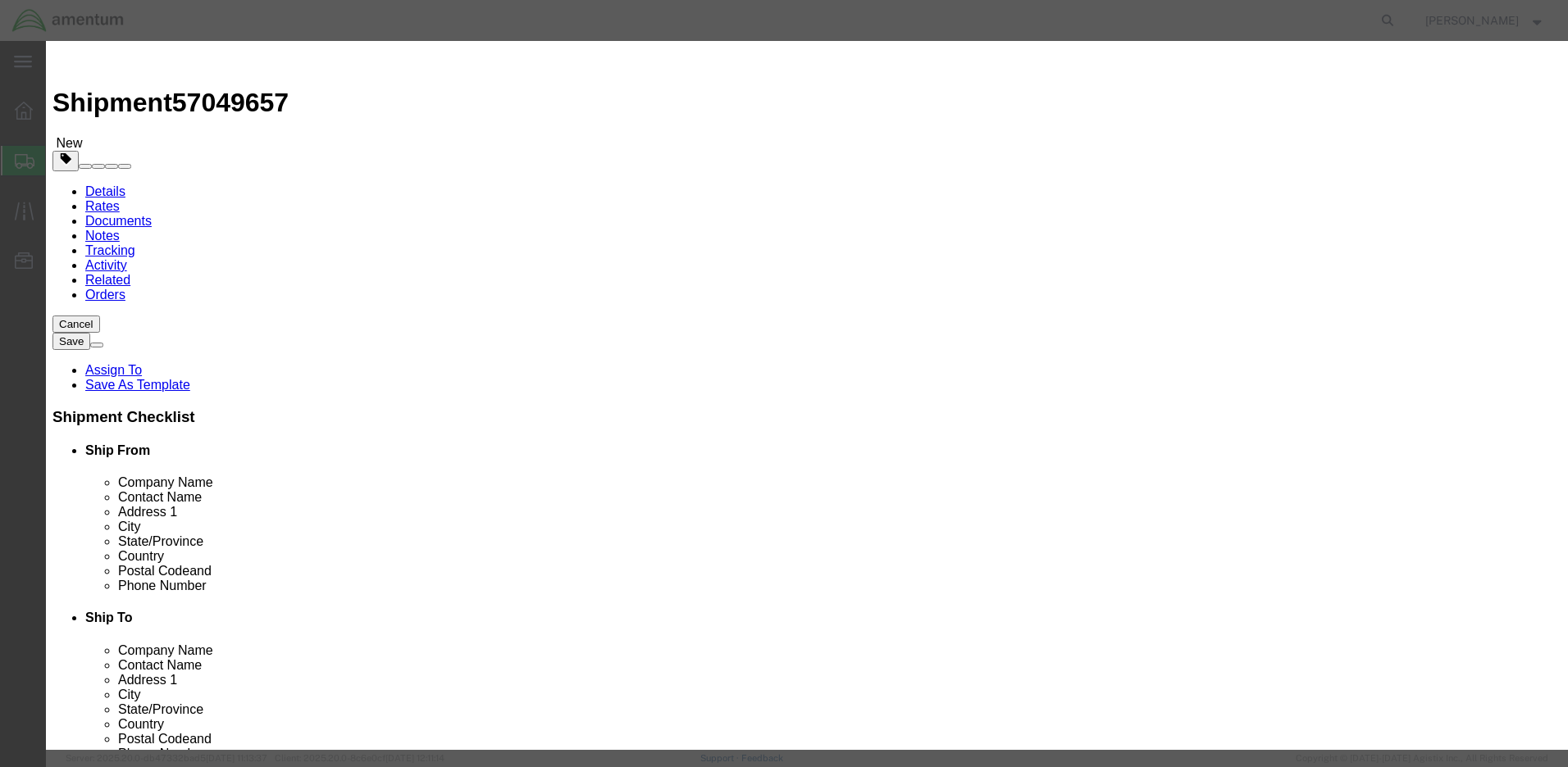
click input "text"
click input "beara"
type input "bearing rod end"
click input "0"
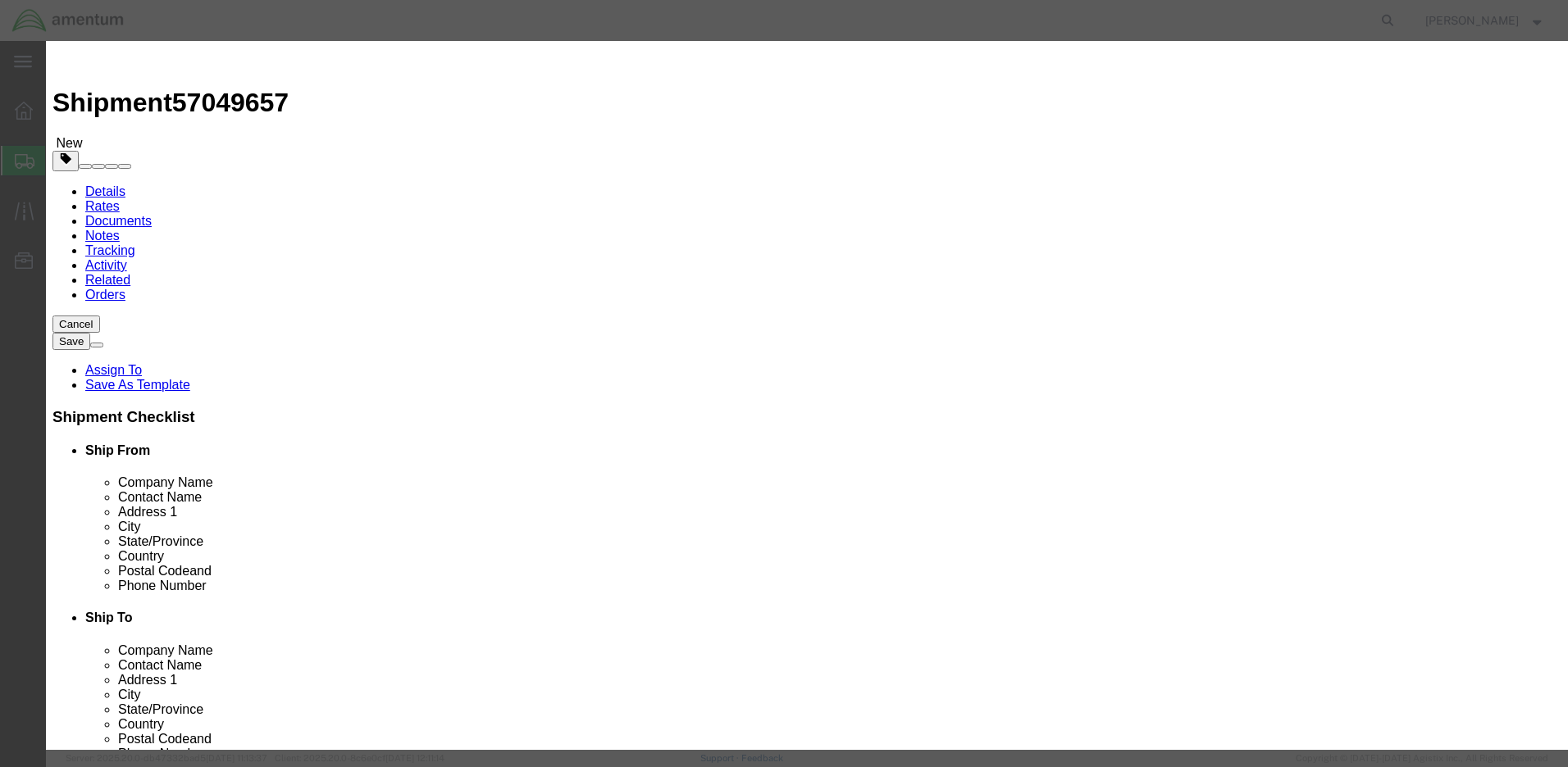
type input "2"
click input "text"
type input "500"
click button "Save & Close"
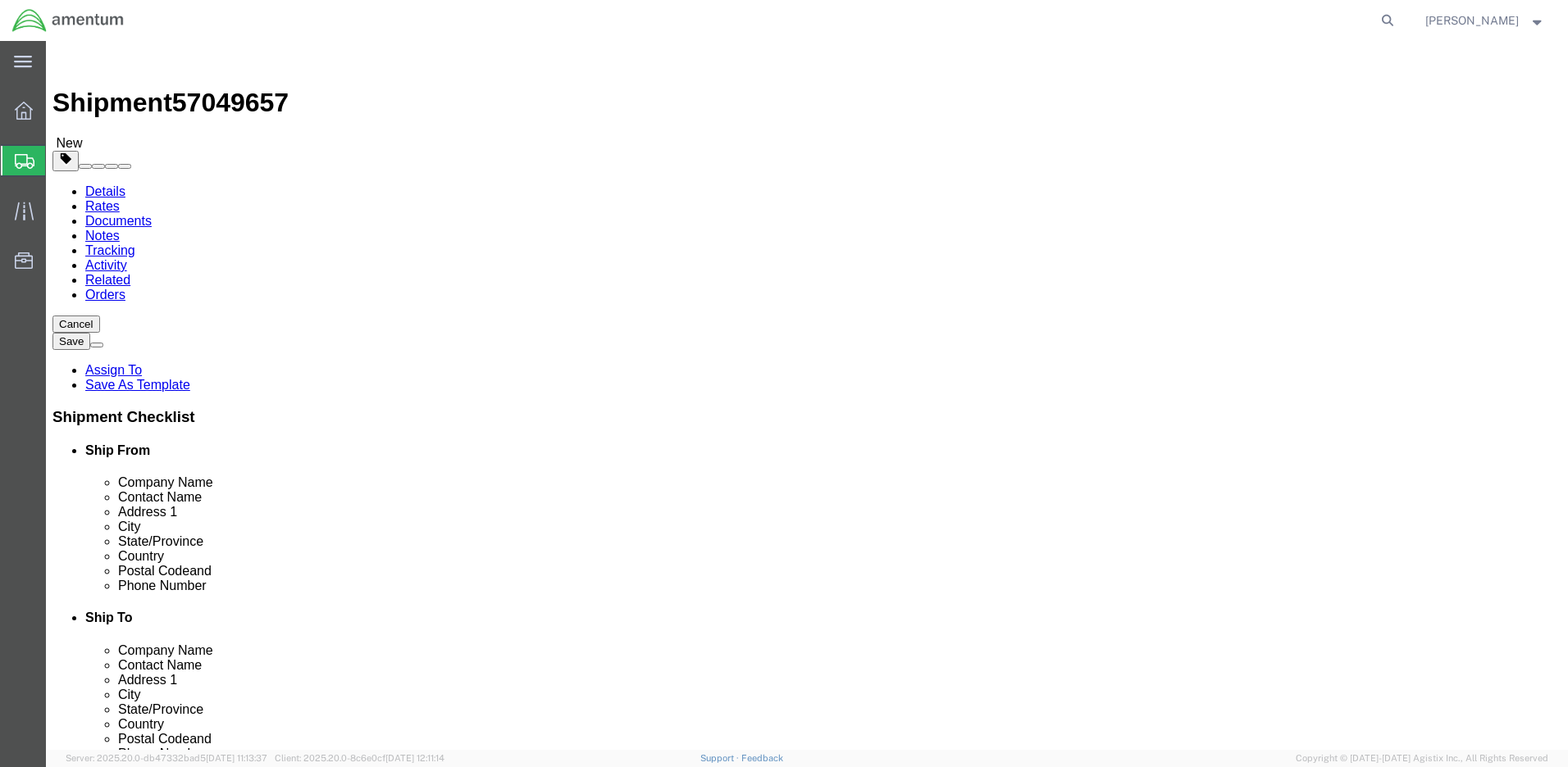
click icon
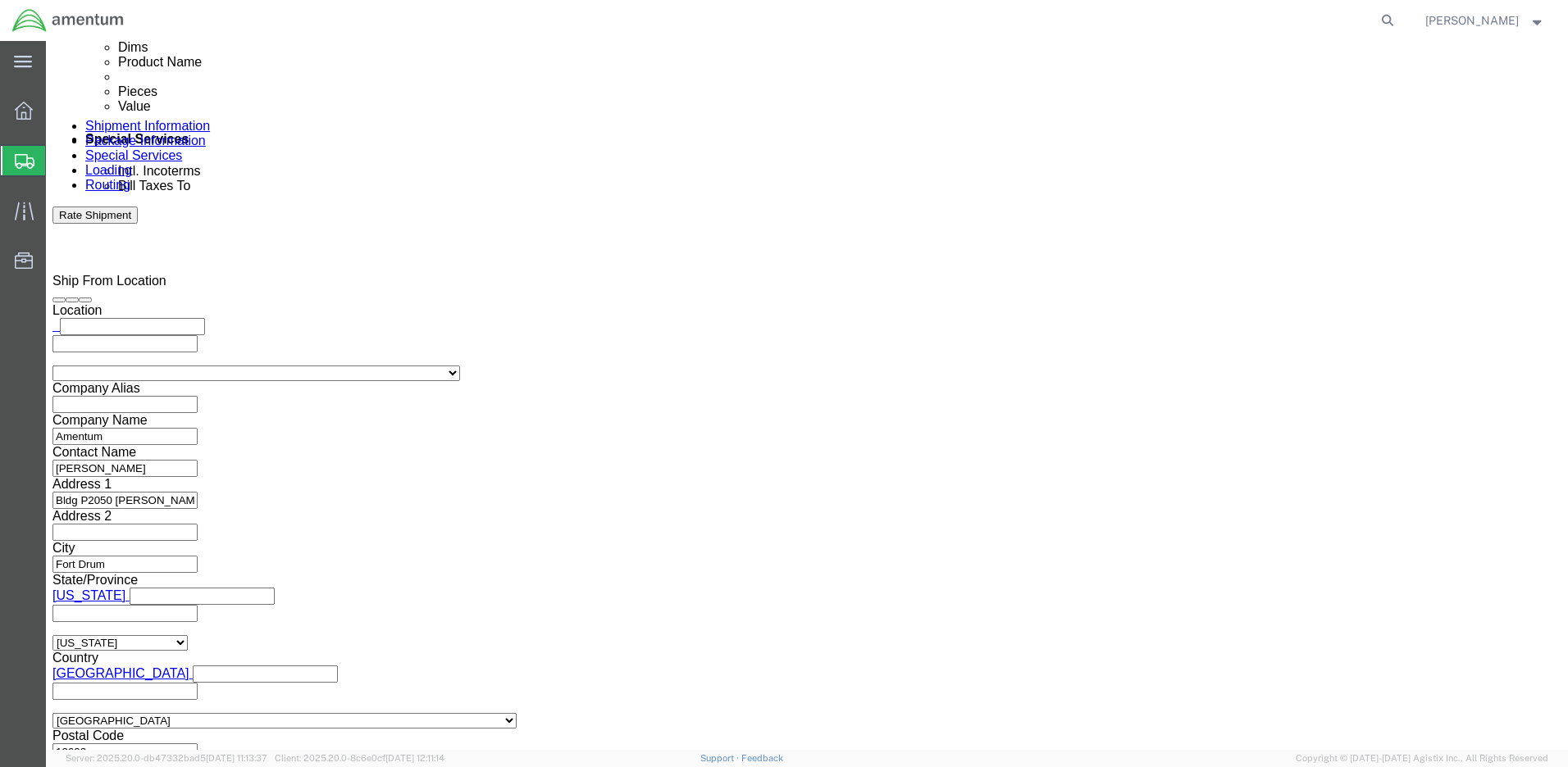
click input "text"
type input "57049657"
select select "CUSTREF"
paste input "1511AB.107"
type input "1511AB.107"
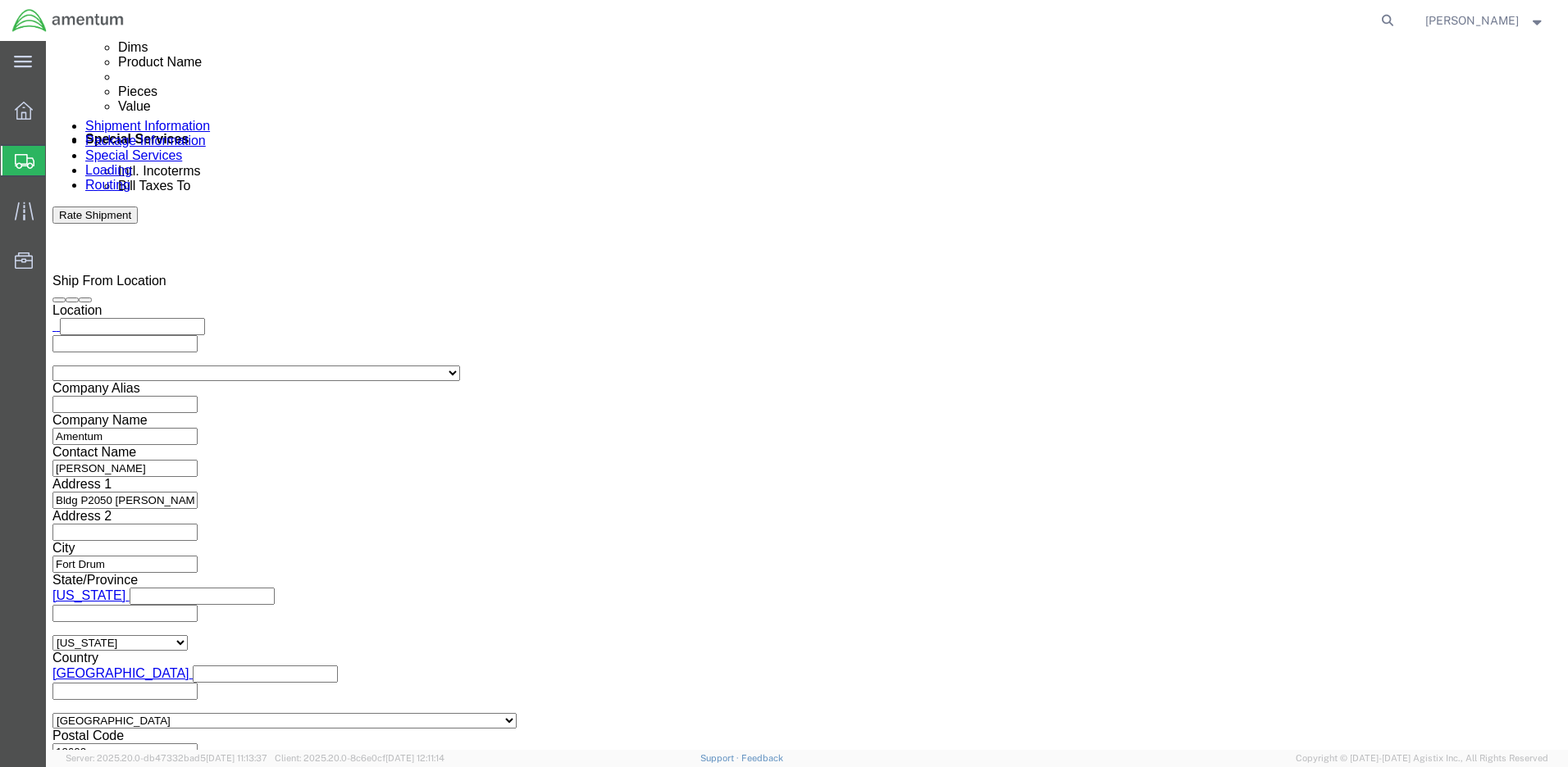
select select "PROJNUM"
paste input "4998.R.1511.AB.AX.00.FDRM.00"
type input "4998.R.1511.AB.AX.00.FDRM.00"
click button "Rate Shipment"
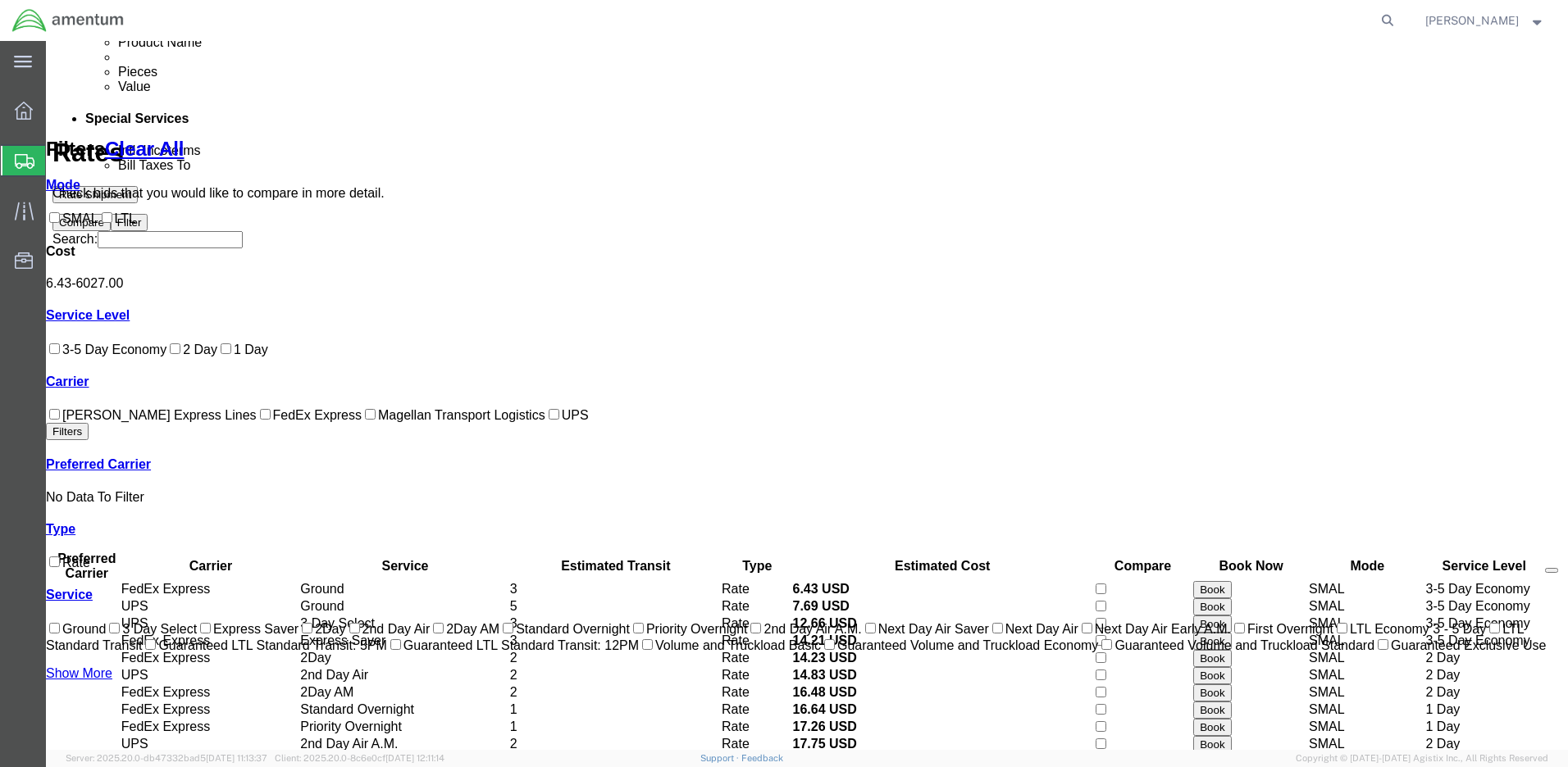
scroll to position [0, 0]
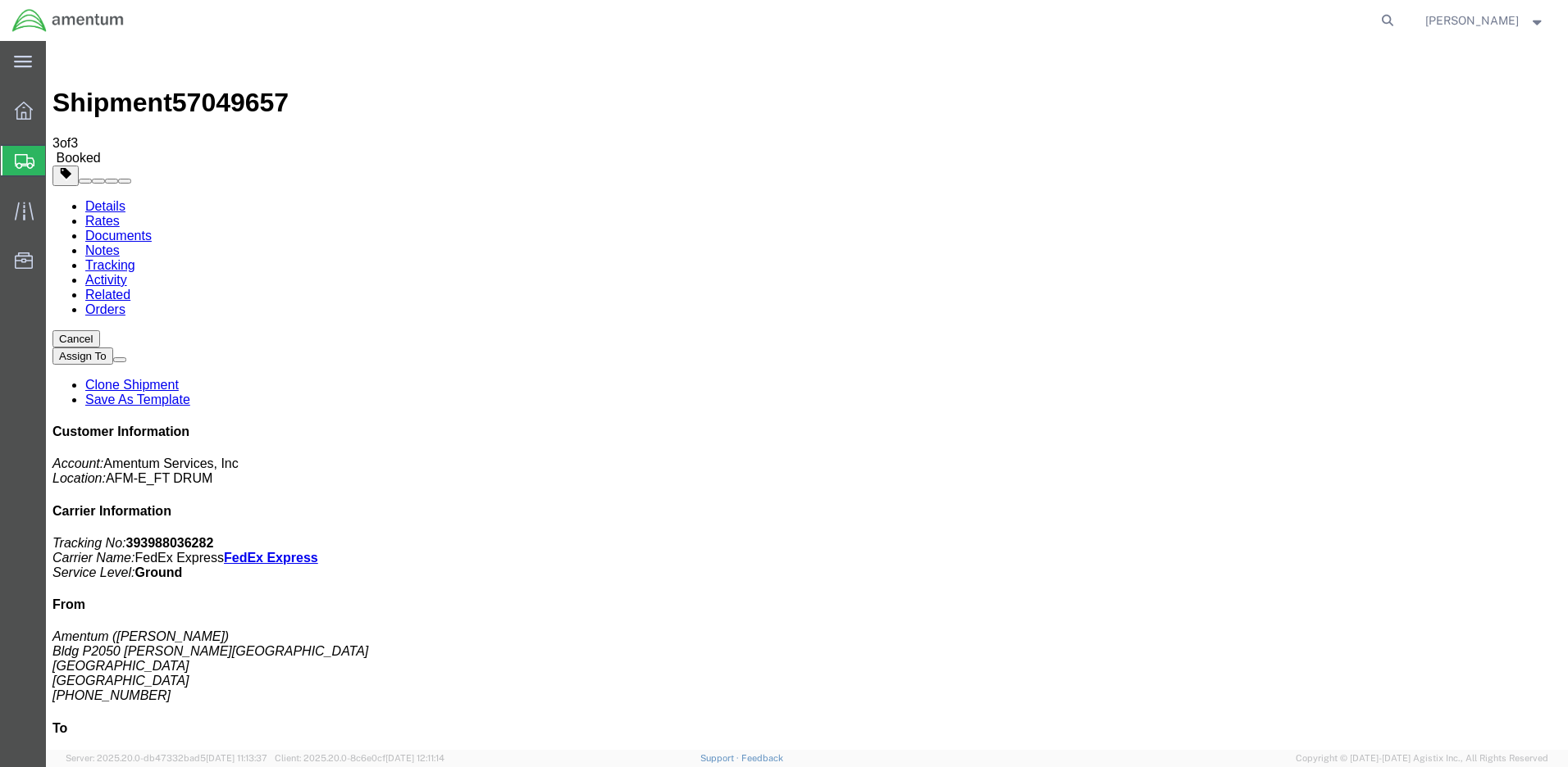
click at [22, 105] on icon at bounding box center [24, 111] width 18 height 18
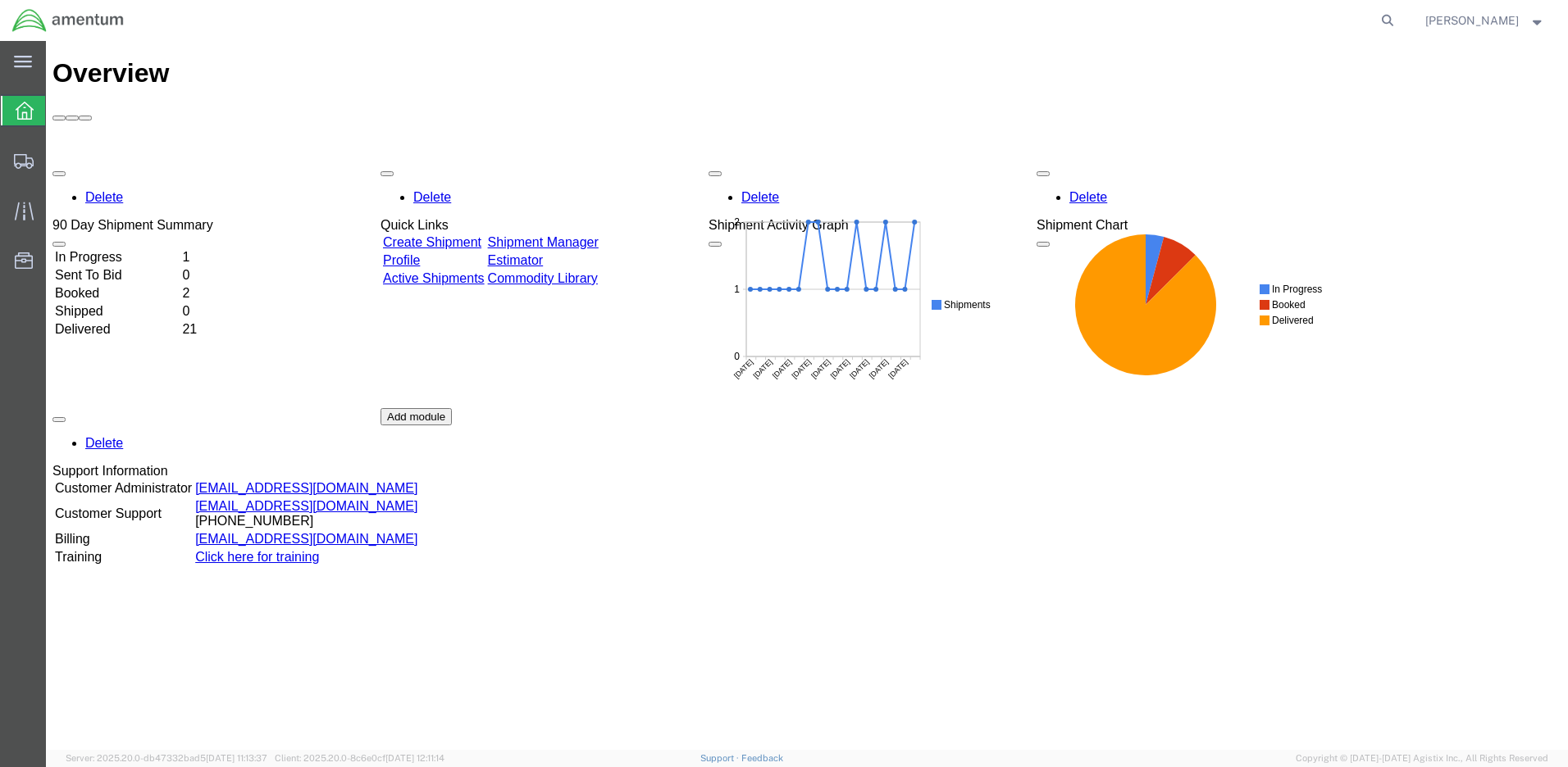
click at [469, 235] on link "Create Shipment" at bounding box center [431, 242] width 98 height 14
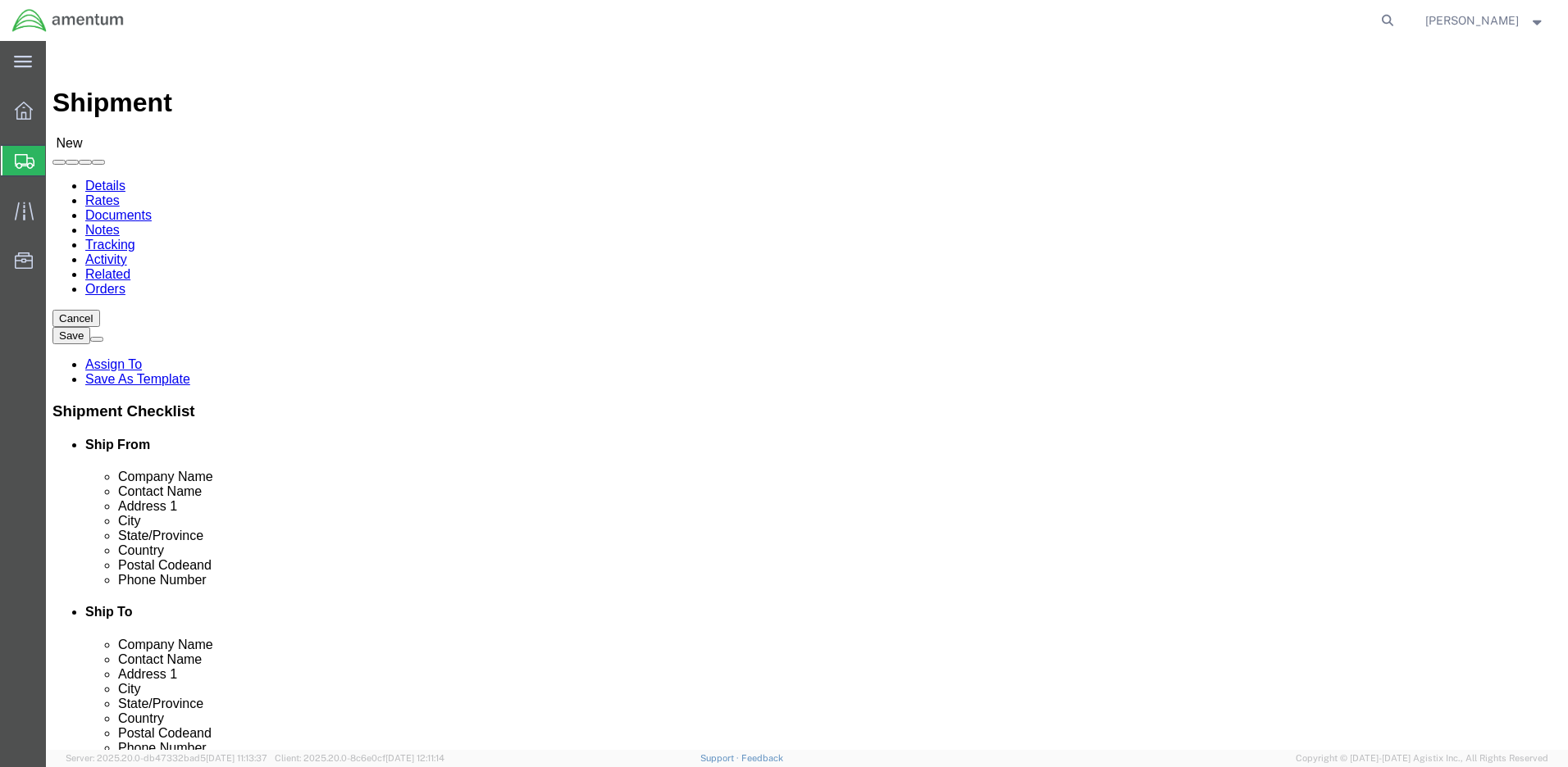
click input "text"
type input "sav"
click p "- Amentum - ([PERSON_NAME]) [STREET_ADDRESS]"
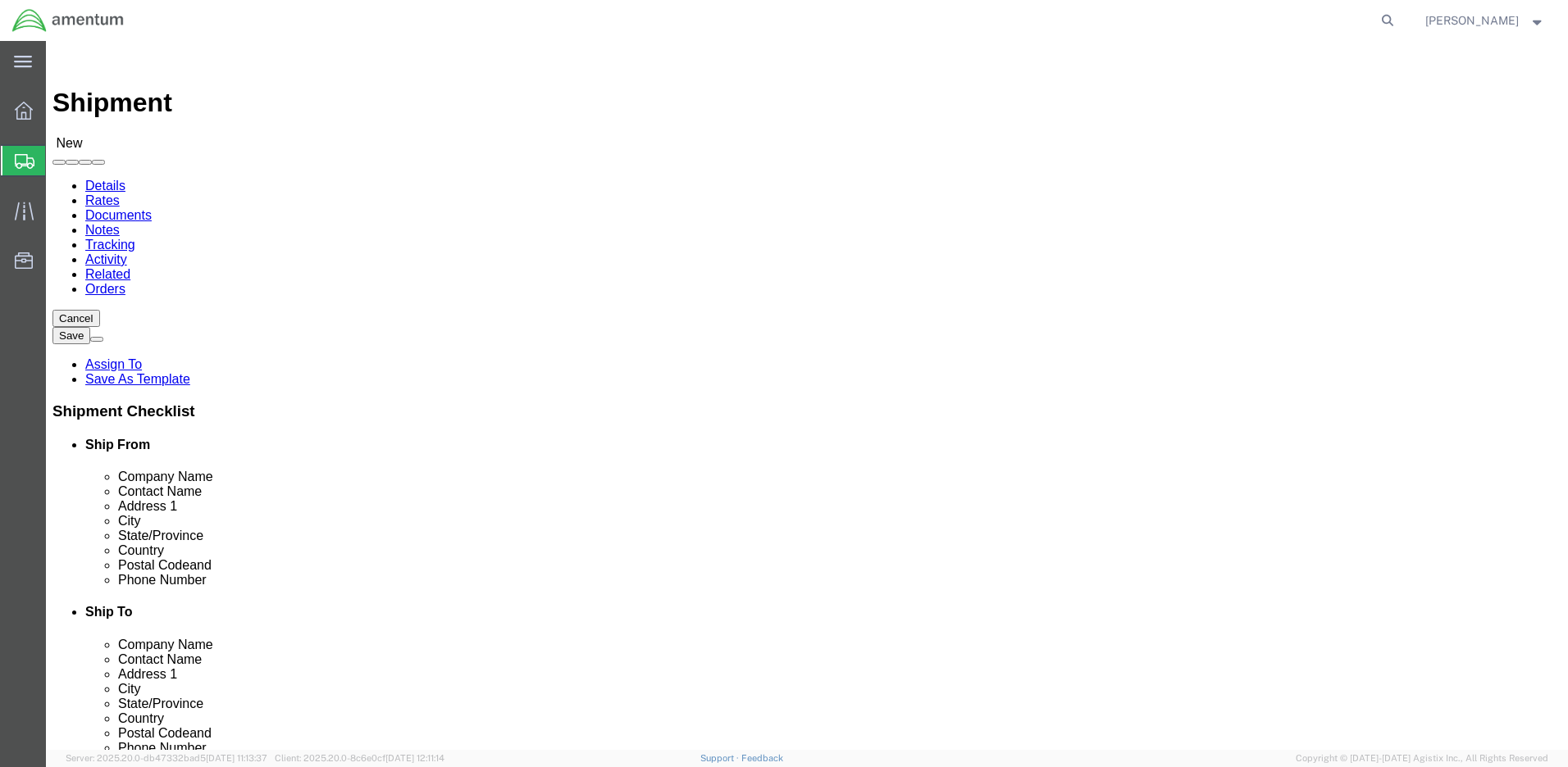
type input "Amentum"
type input "[PERSON_NAME]"
type input "[STREET_ADDRESS]"
type input "Savannah"
type input "31409"
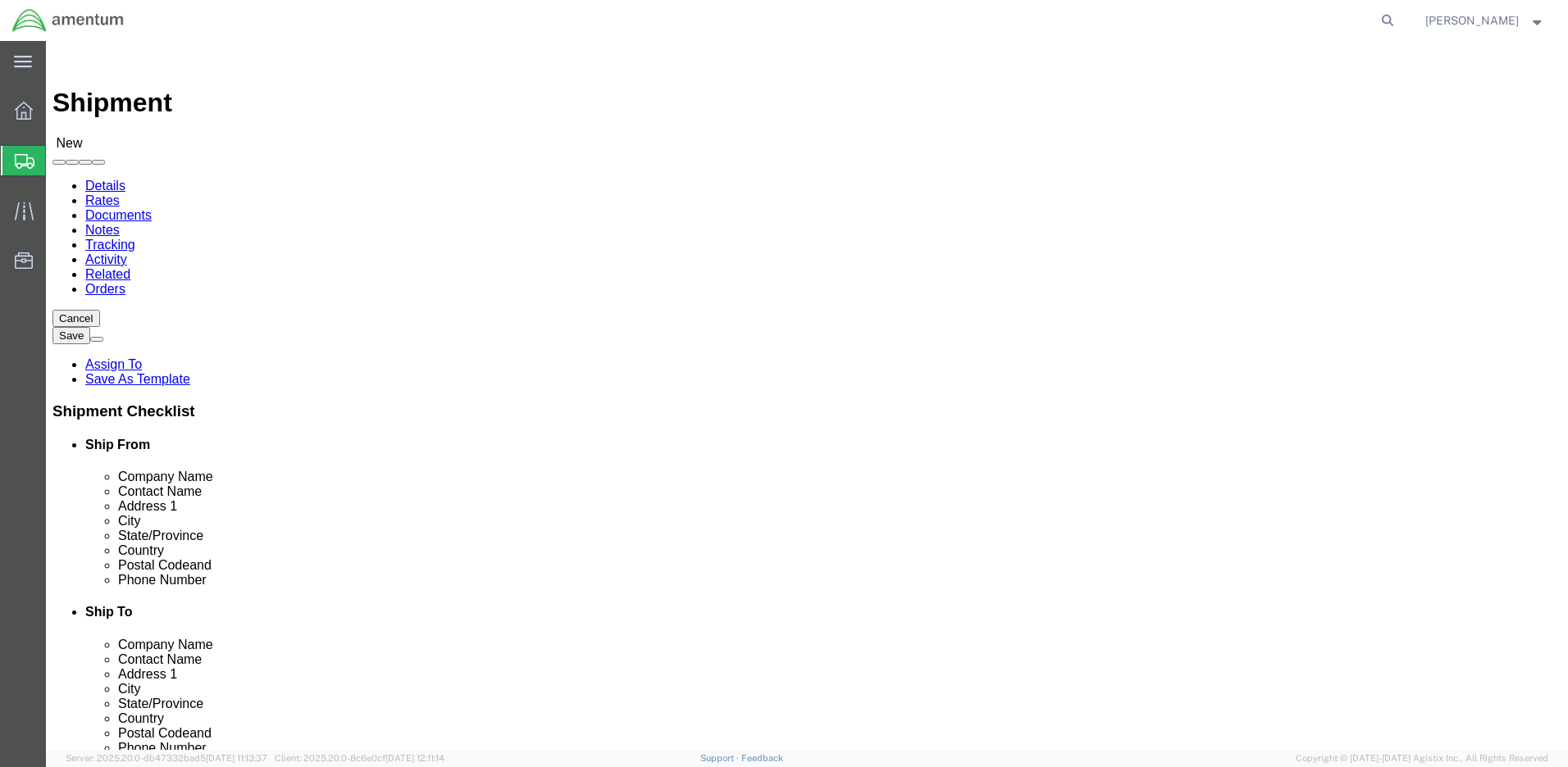
select select "GA"
type input "Savannah"
drag, startPoint x: 387, startPoint y: 362, endPoint x: 342, endPoint y: 365, distance: 45.1
click input "[STREET_ADDRESS]"
type input "[STREET_ADDRESS]"
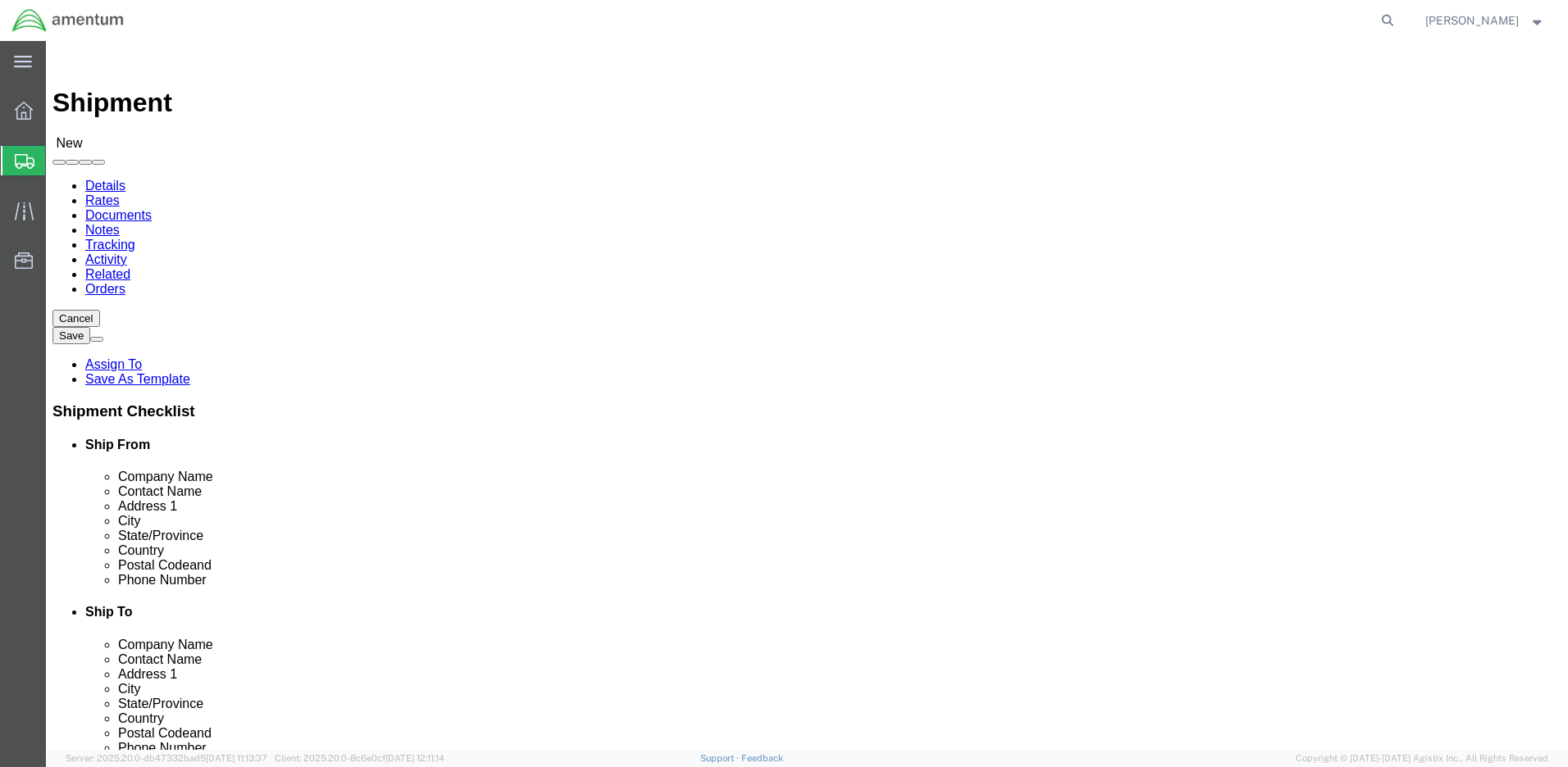
drag, startPoint x: 329, startPoint y: 334, endPoint x: 168, endPoint y: 334, distance: 161.0
click div "Contact Name [PERSON_NAME]"
type input "[PERSON_NAME]"
click input "text"
type input "[PHONE_NUMBER]"
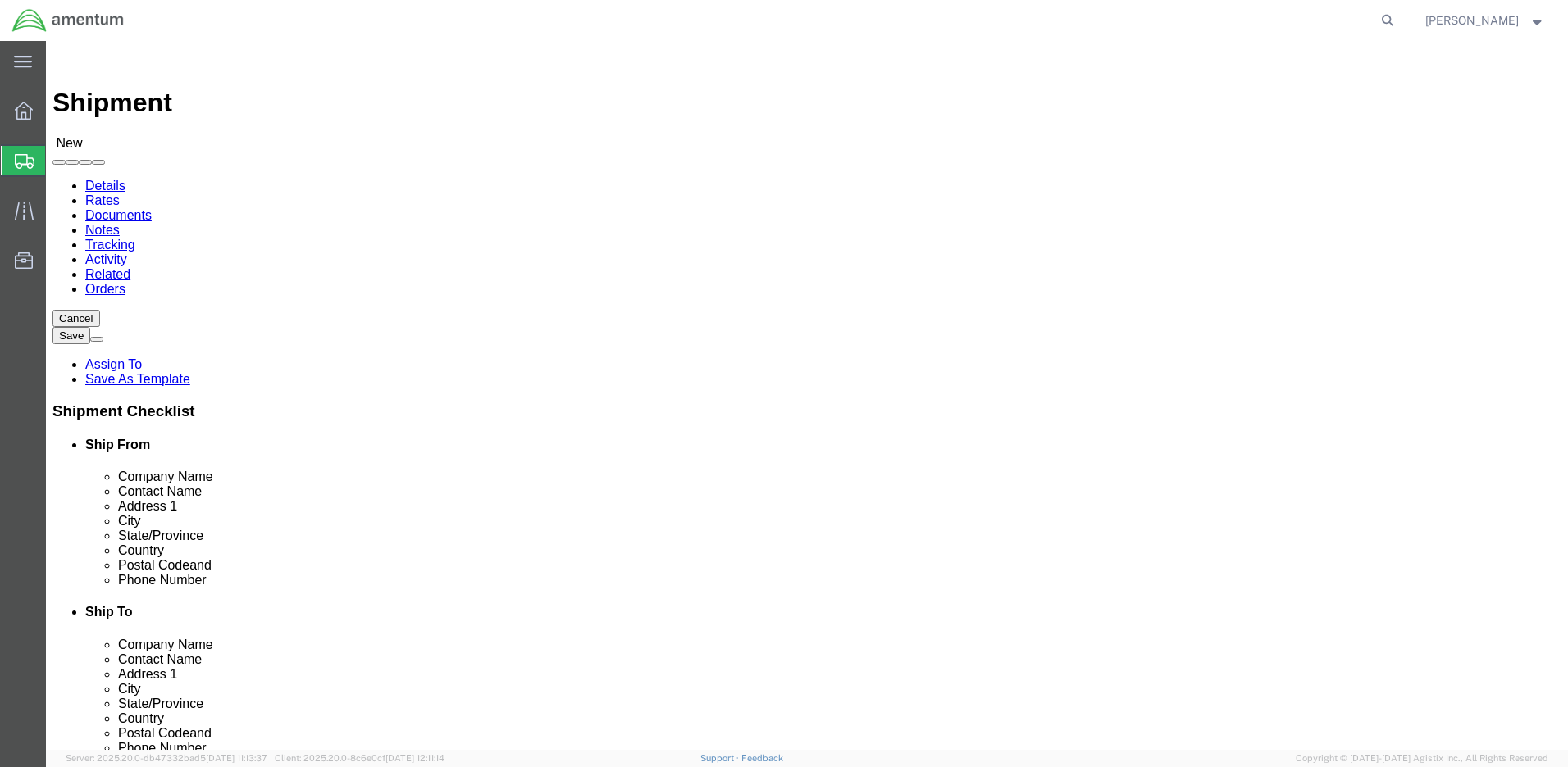
click input "text"
type input "su"
click p "- Amentum - ([PERSON_NAME]) Bldg P2050 [PERSON_NAME][GEOGRAPHIC_DATA]"
type input "Amentum"
type input "[PERSON_NAME]"
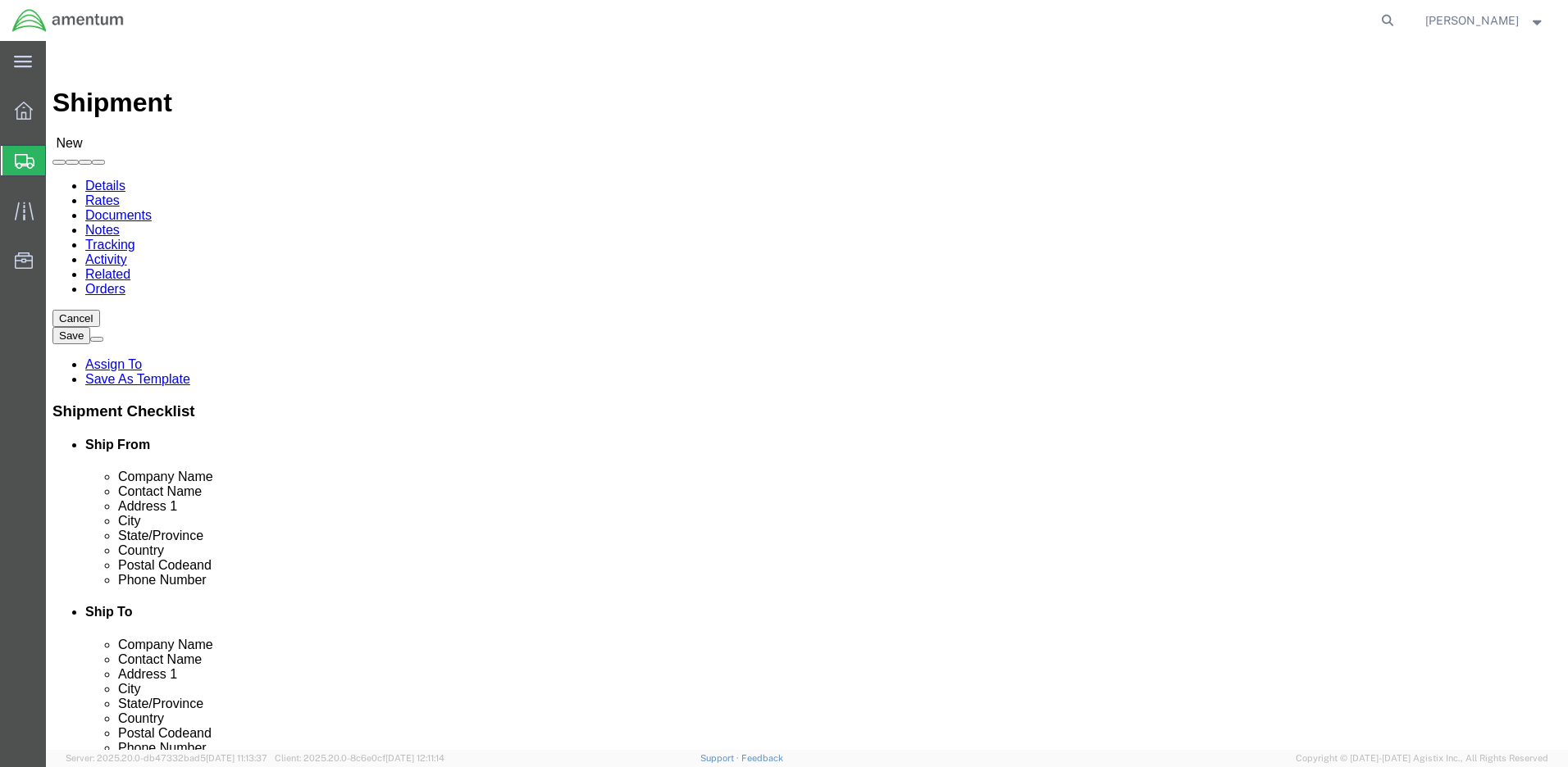
type input "Bldg P2050 [PERSON_NAME][GEOGRAPHIC_DATA]"
type input "Fort Drum"
type input "13602"
type input "[PHONE_NUMBER]"
type input "[PERSON_NAME][EMAIL_ADDRESS][DOMAIN_NAME]"
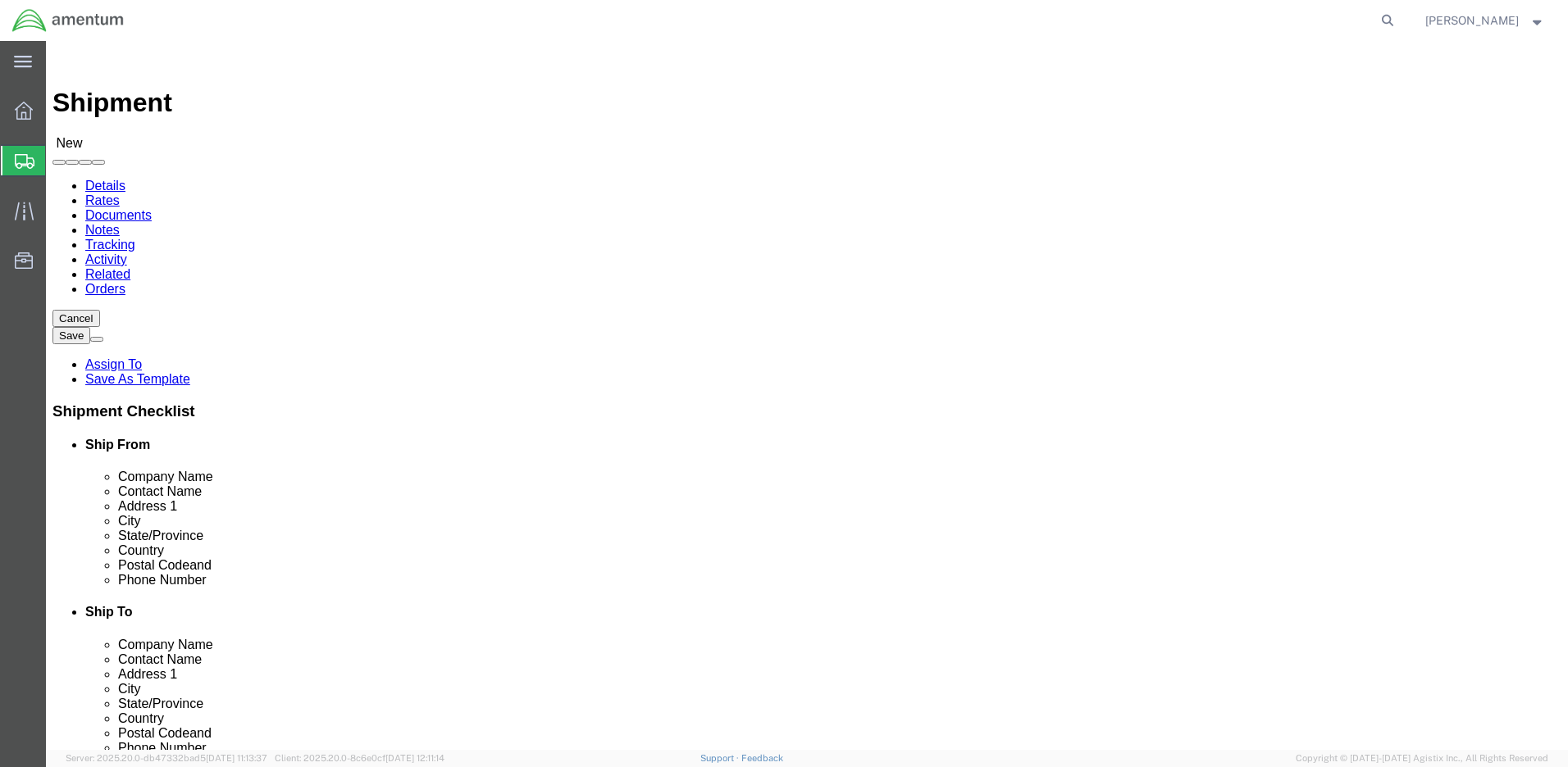
checkbox input "true"
select select "NY"
drag, startPoint x: 901, startPoint y: 340, endPoint x: 812, endPoint y: 330, distance: 89.6
click div "[PERSON_NAME] su"
click p "- Amentum - ([PERSON_NAME]) Bldg P2050 [PERSON_NAME][GEOGRAPHIC_DATA], [GEOGRAP…"
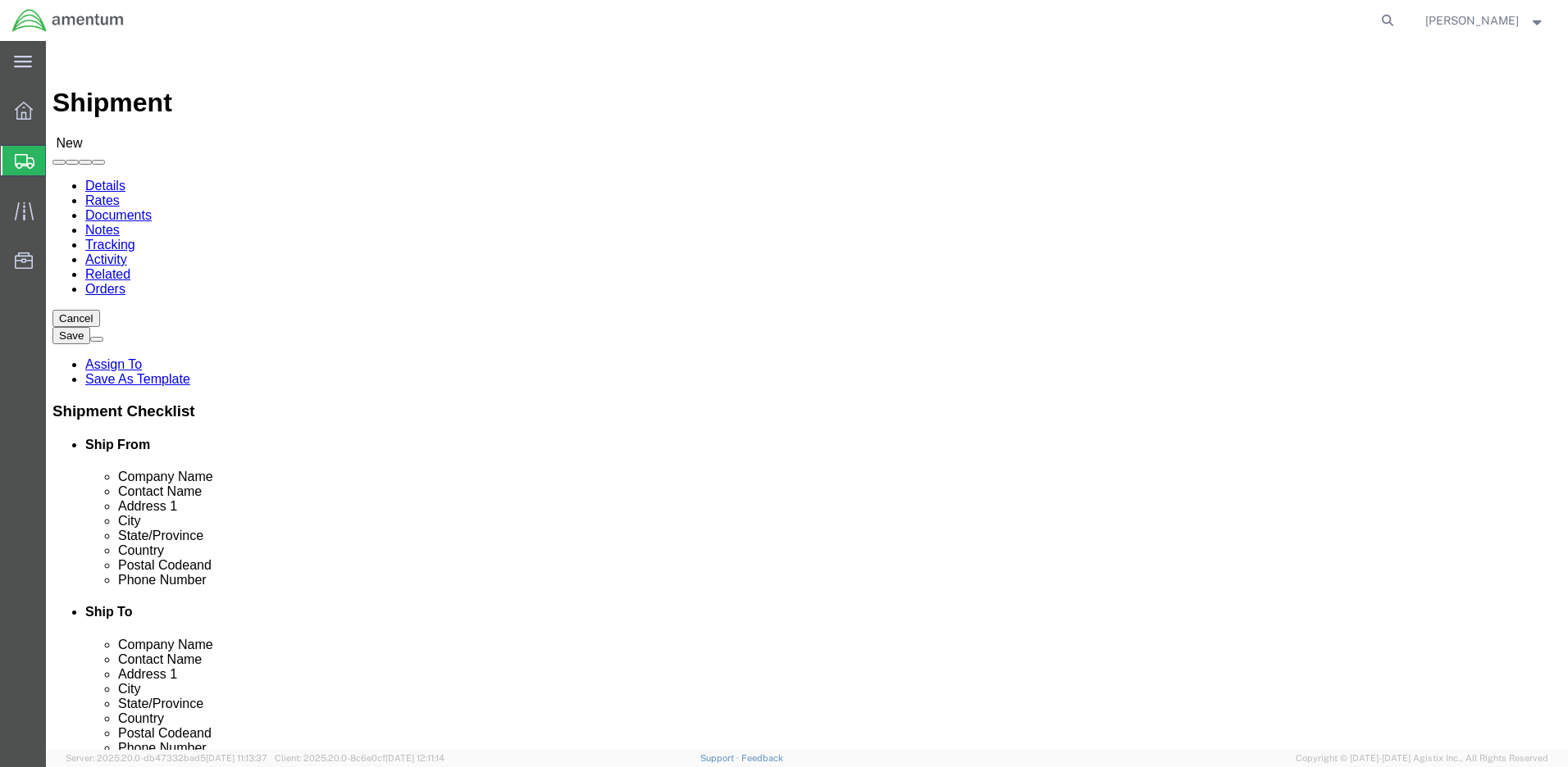
type input "[PERSON_NAME]"
checkbox input "false"
select select "NY"
type input "[PERSON_NAME]"
click input "text"
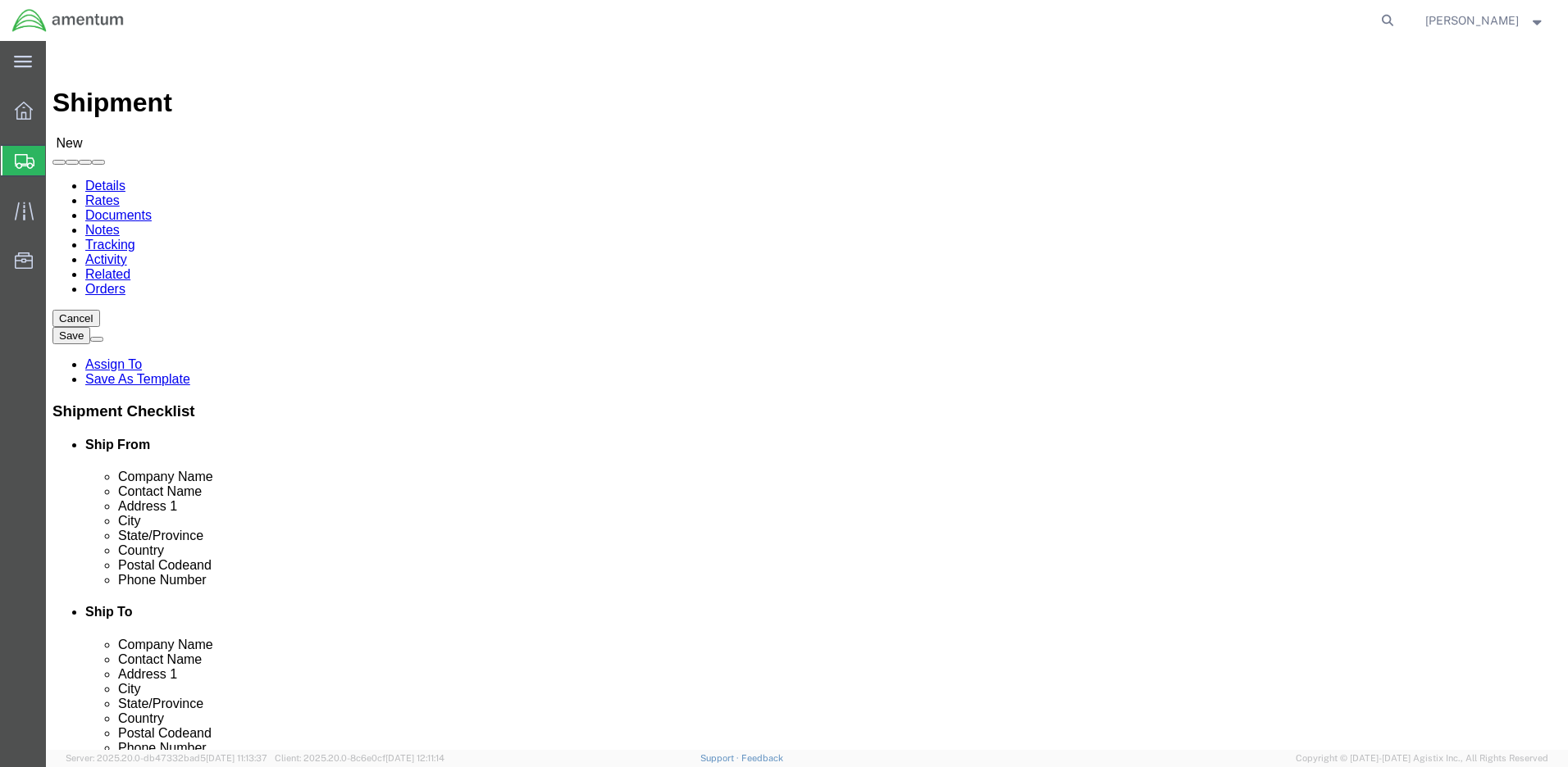
scroll to position [1045, 0]
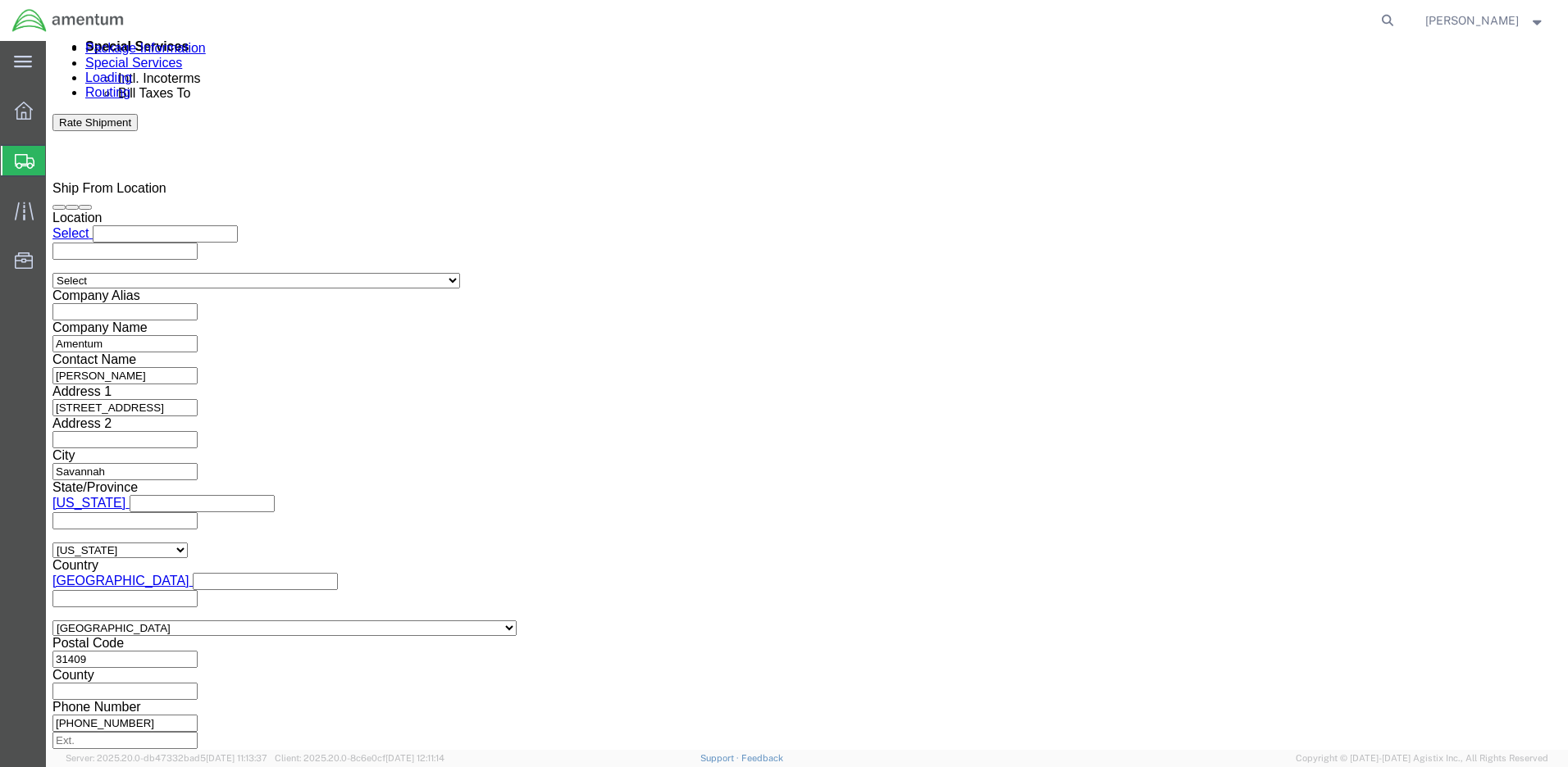
type input "[PHONE_NUMBER]"
click input "text"
click button "Continue"
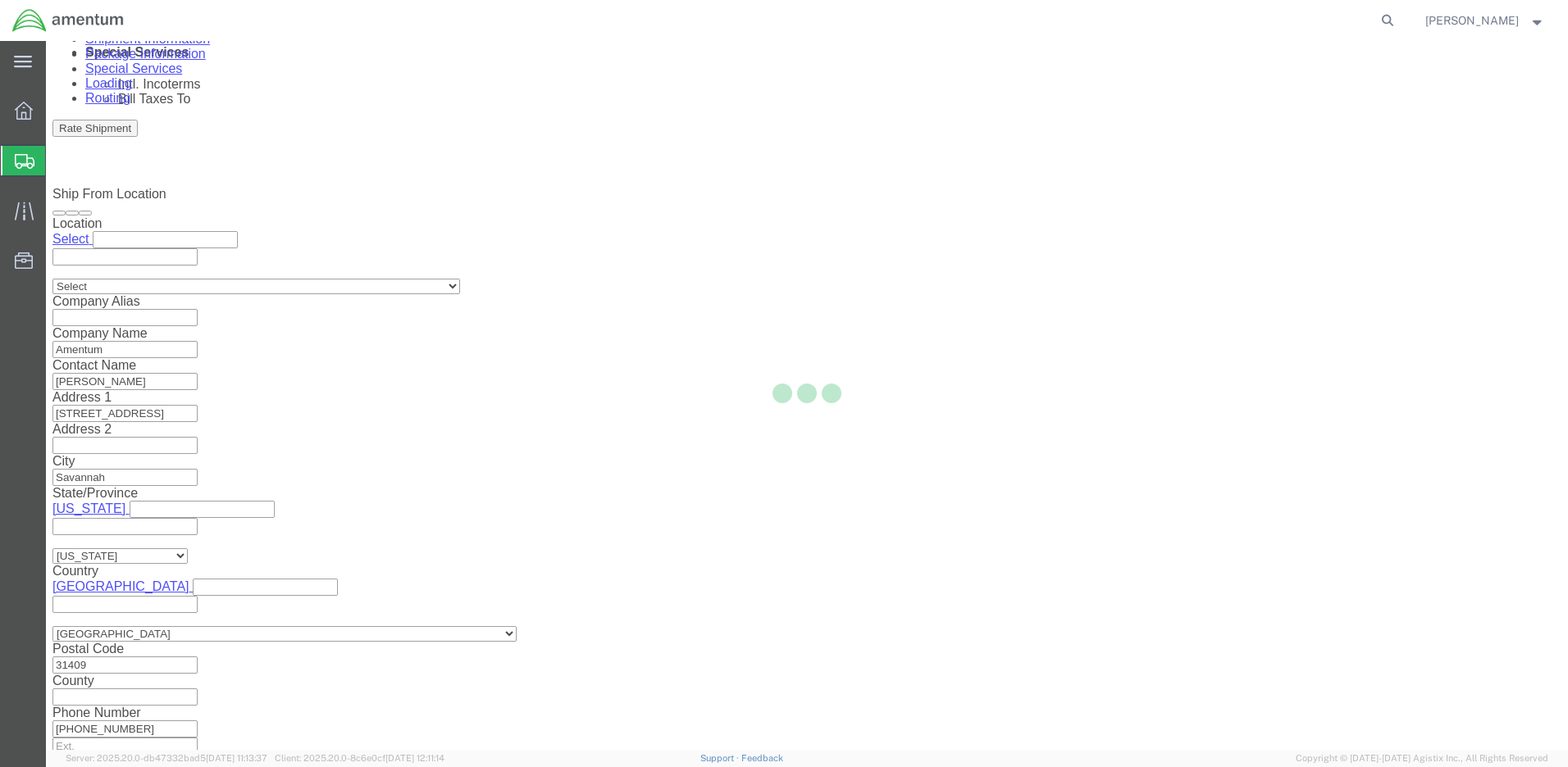
scroll to position [958, 0]
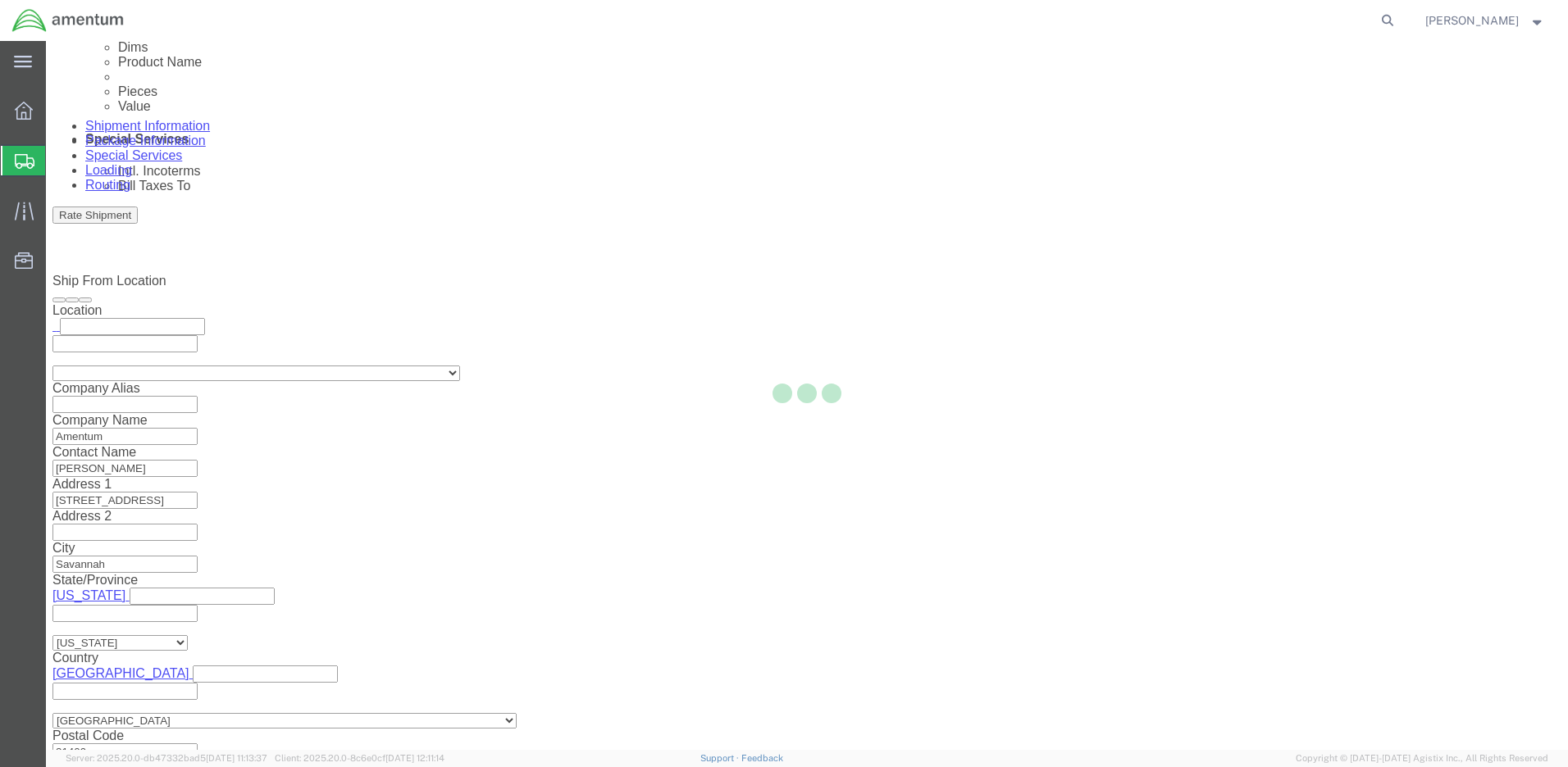
select select "CBOX"
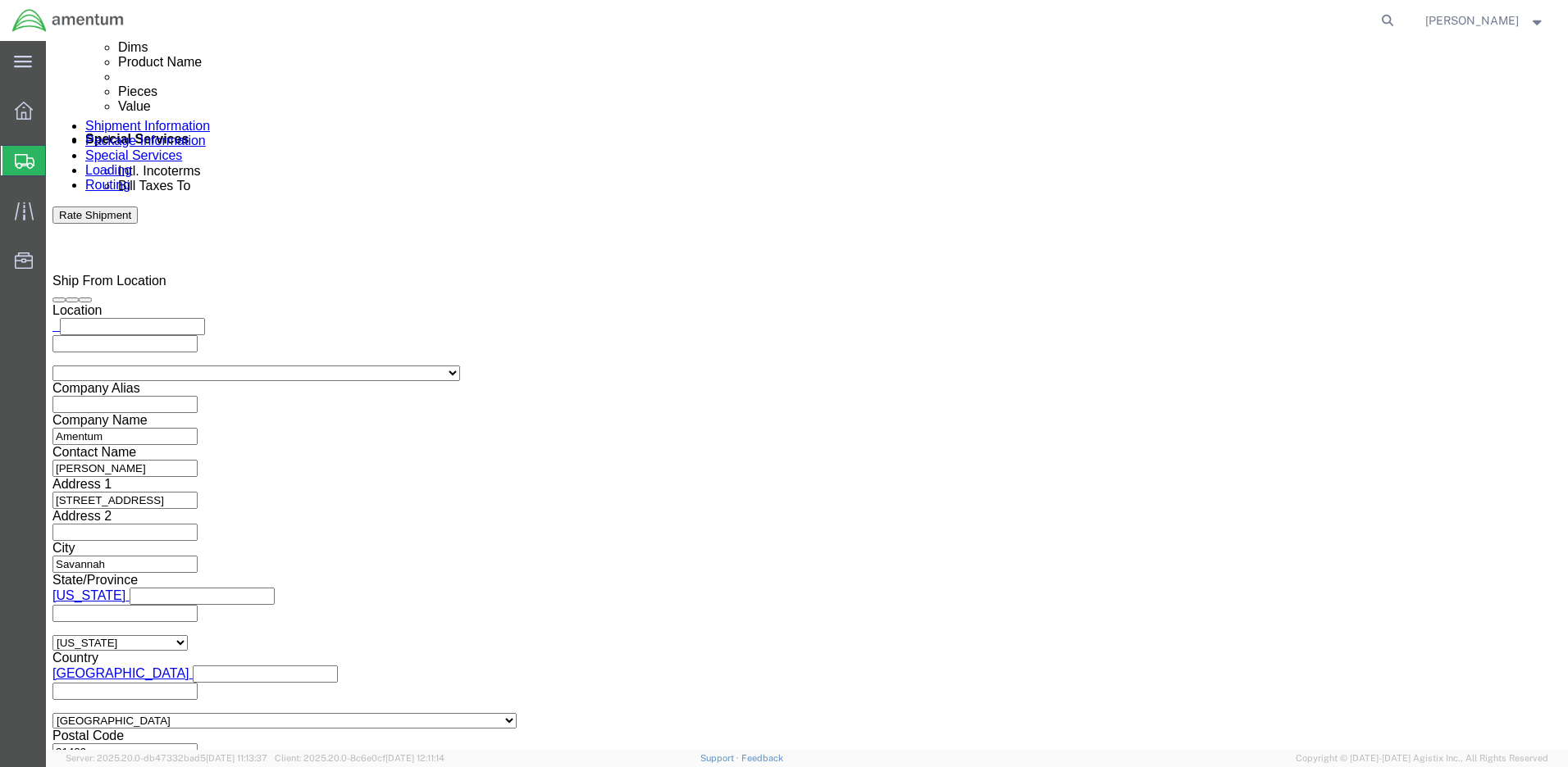
scroll to position [0, 0]
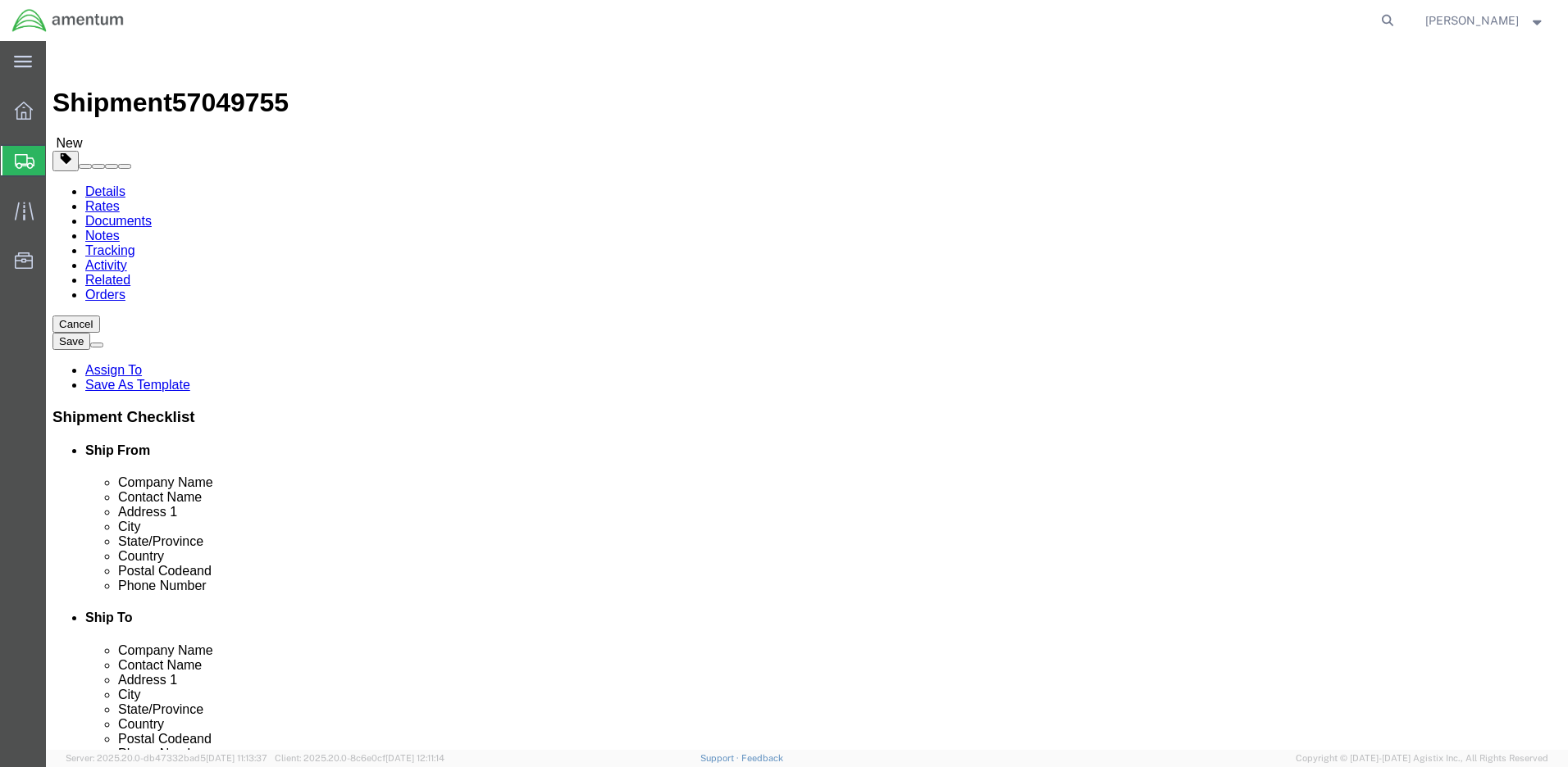
click input "text"
type input "10"
click input "text"
type input "12"
click input "text"
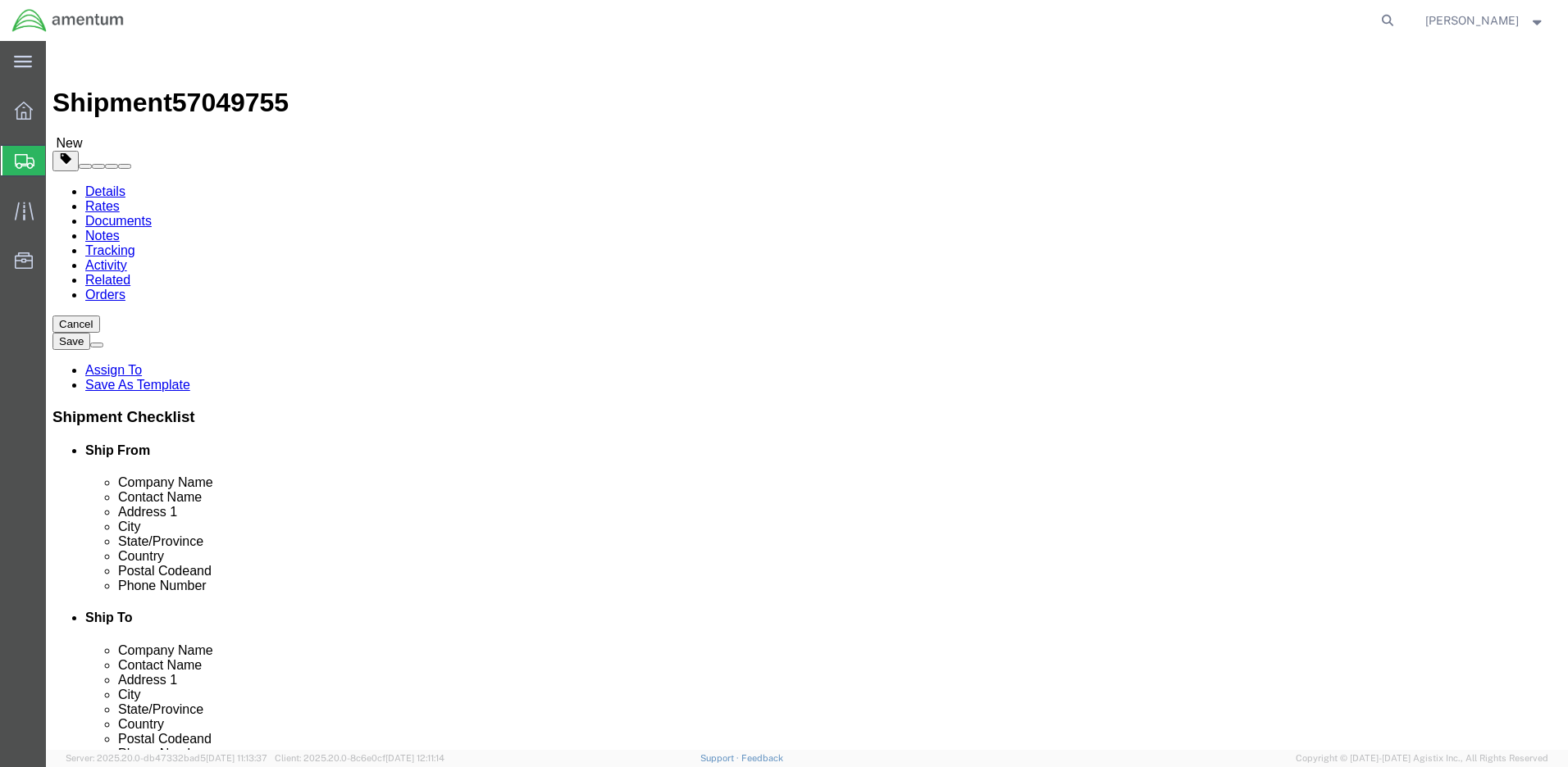
type input "1"
click input "0.00"
type input "2.00"
click link "Add Content"
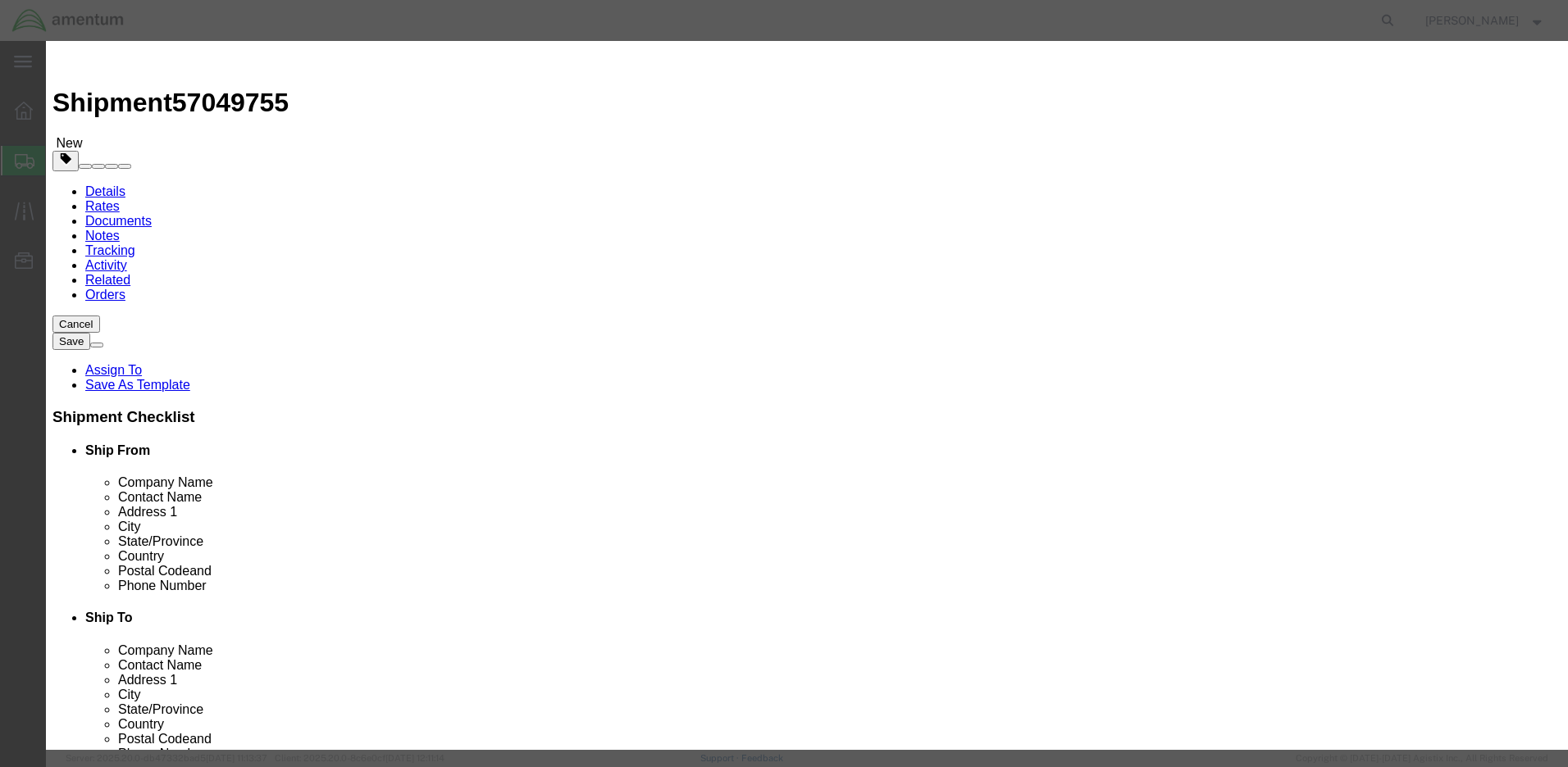
click input "text"
type input "Bearing Rod End"
click input "0"
type input "1"
click input "text"
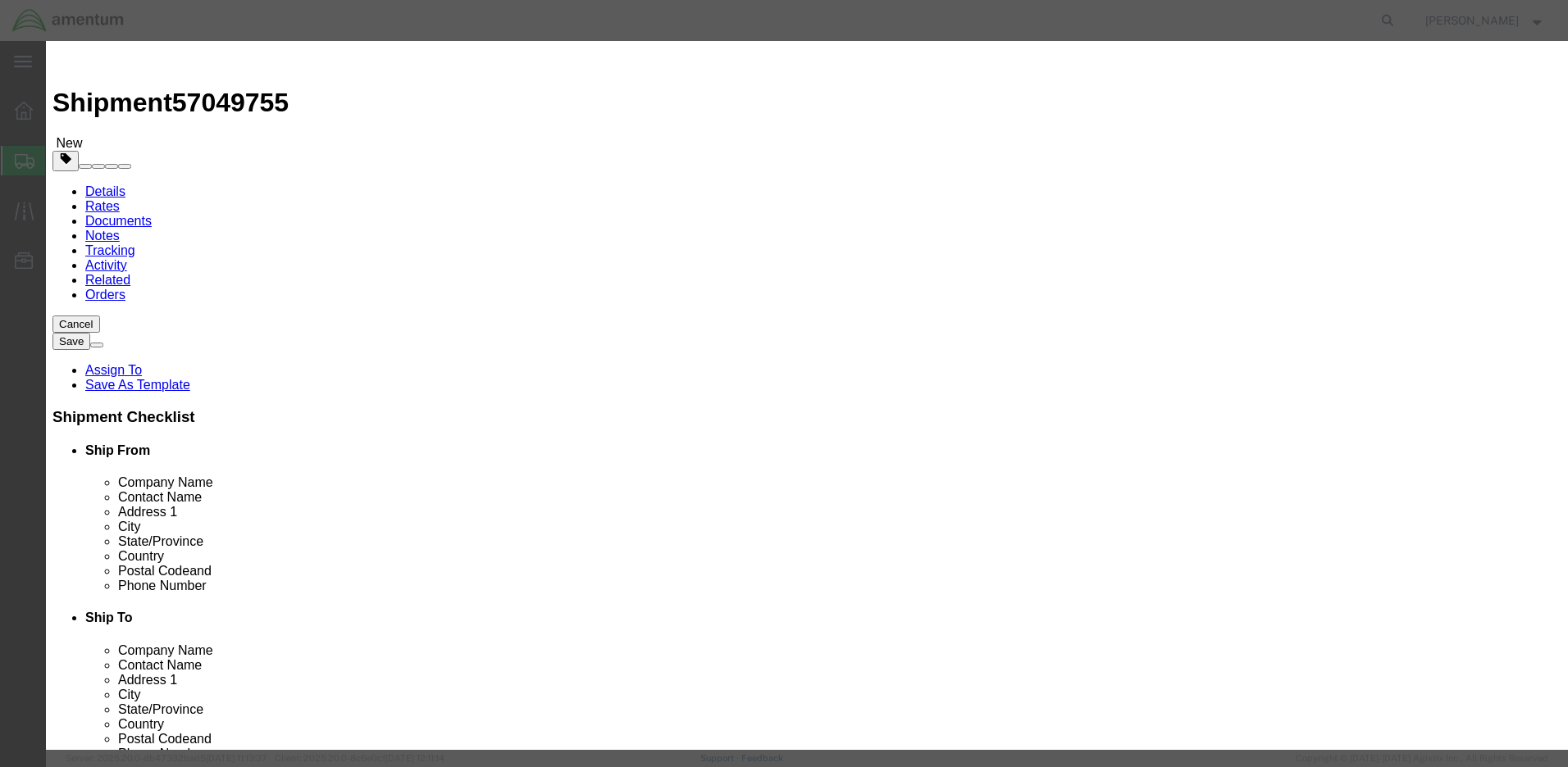
type input "500"
click button "Save & Close"
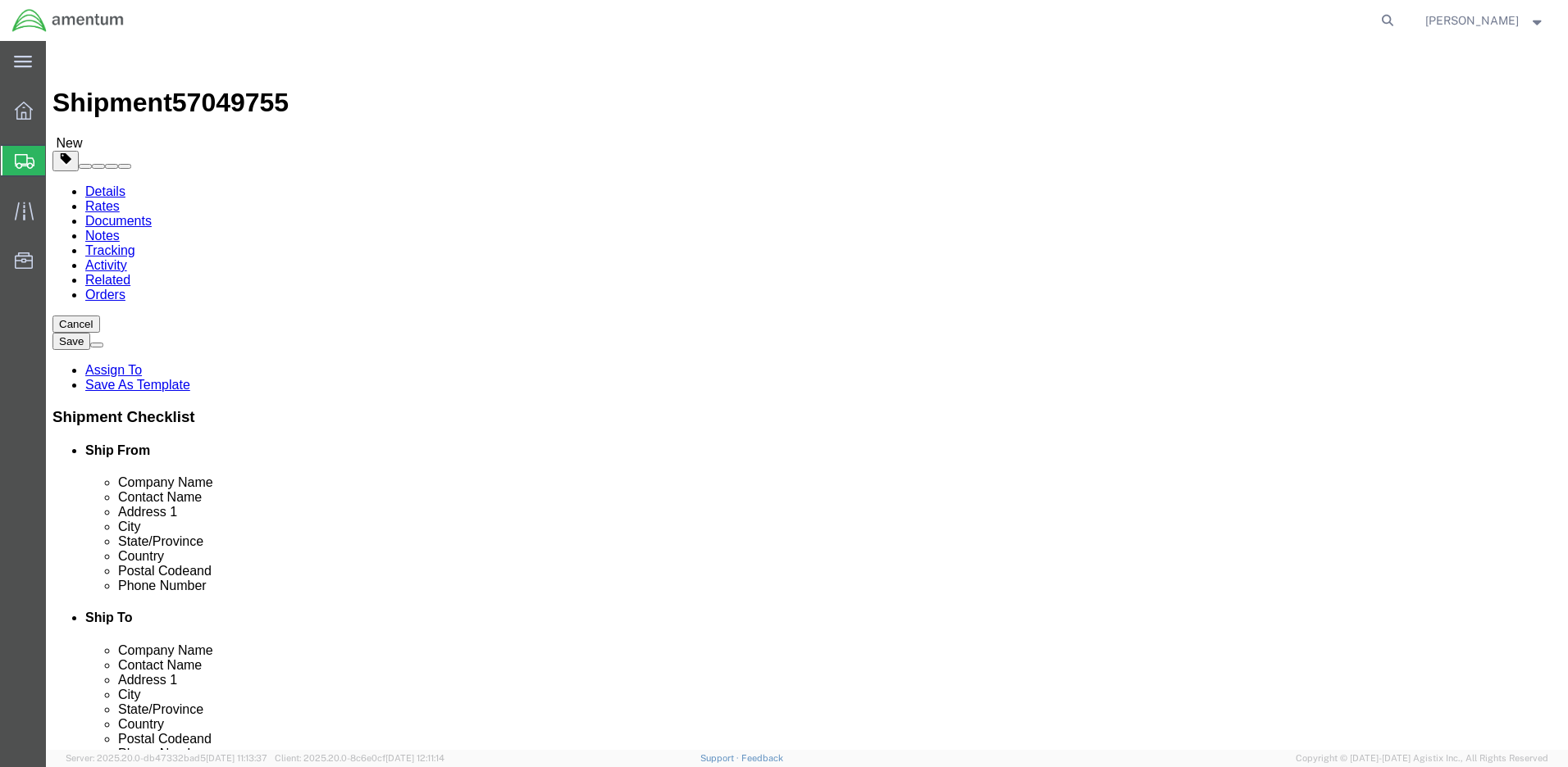
click link "Shipment Information"
click input "text"
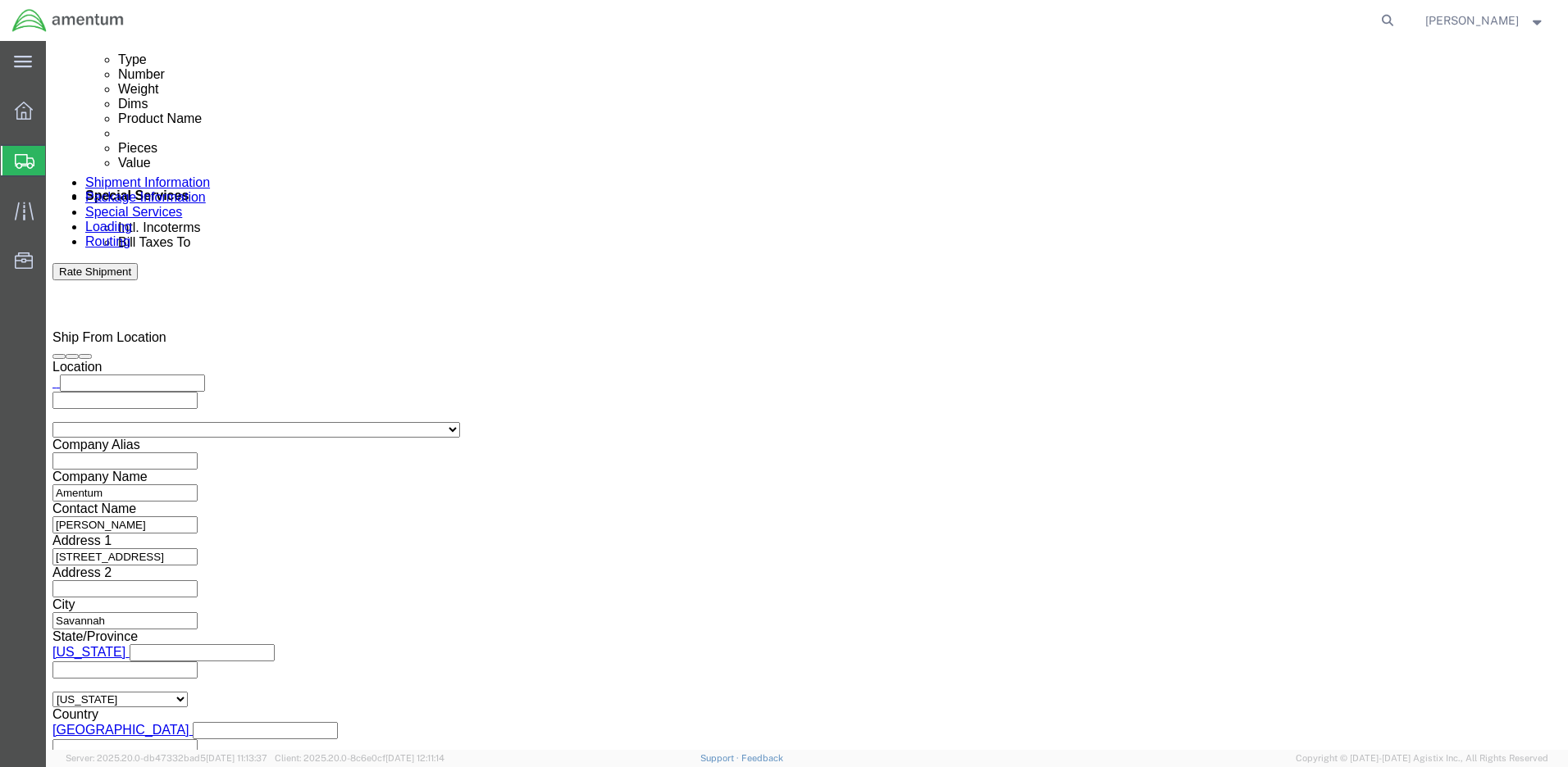
type input "57049755"
select select "CUSTREF"
paste input "1511AB.107"
type input "1511AB.107"
select select "PROJNUM"
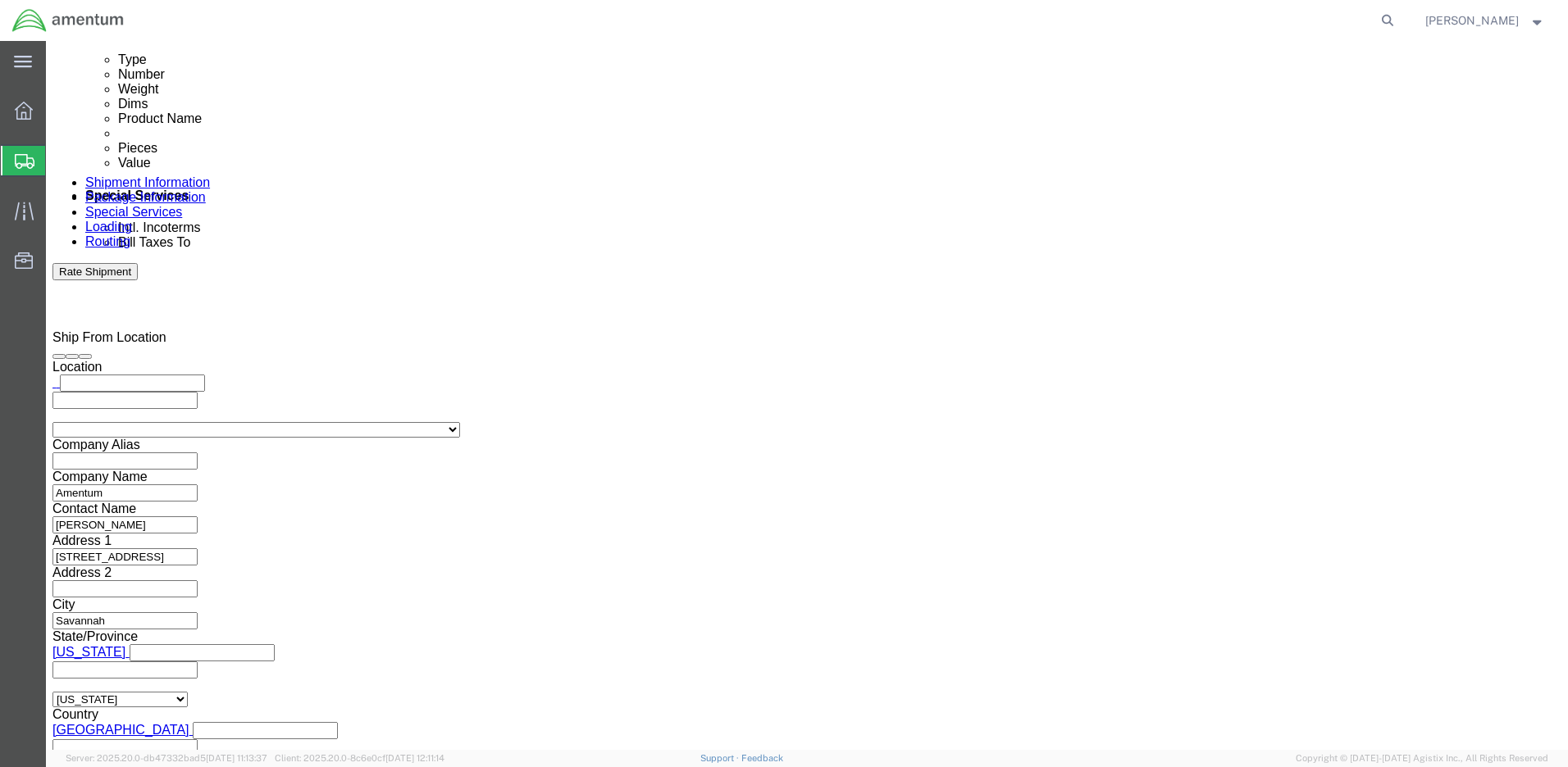
paste input "4998.R.1511.AB.AX.00.FDRM.00"
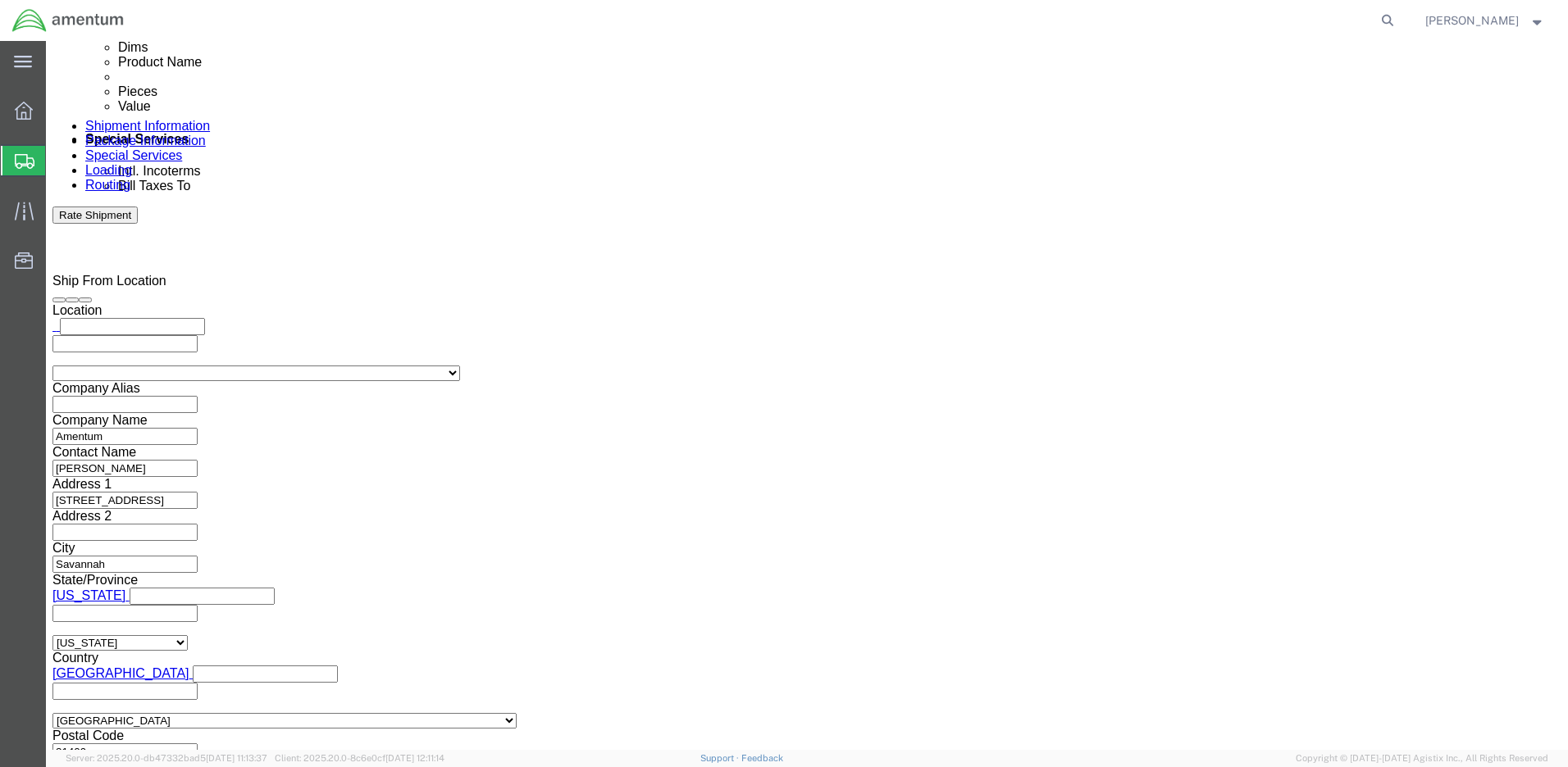
type input "4998.R.1511.AB.AX.00.FDRM.00"
click button "Rate Shipment"
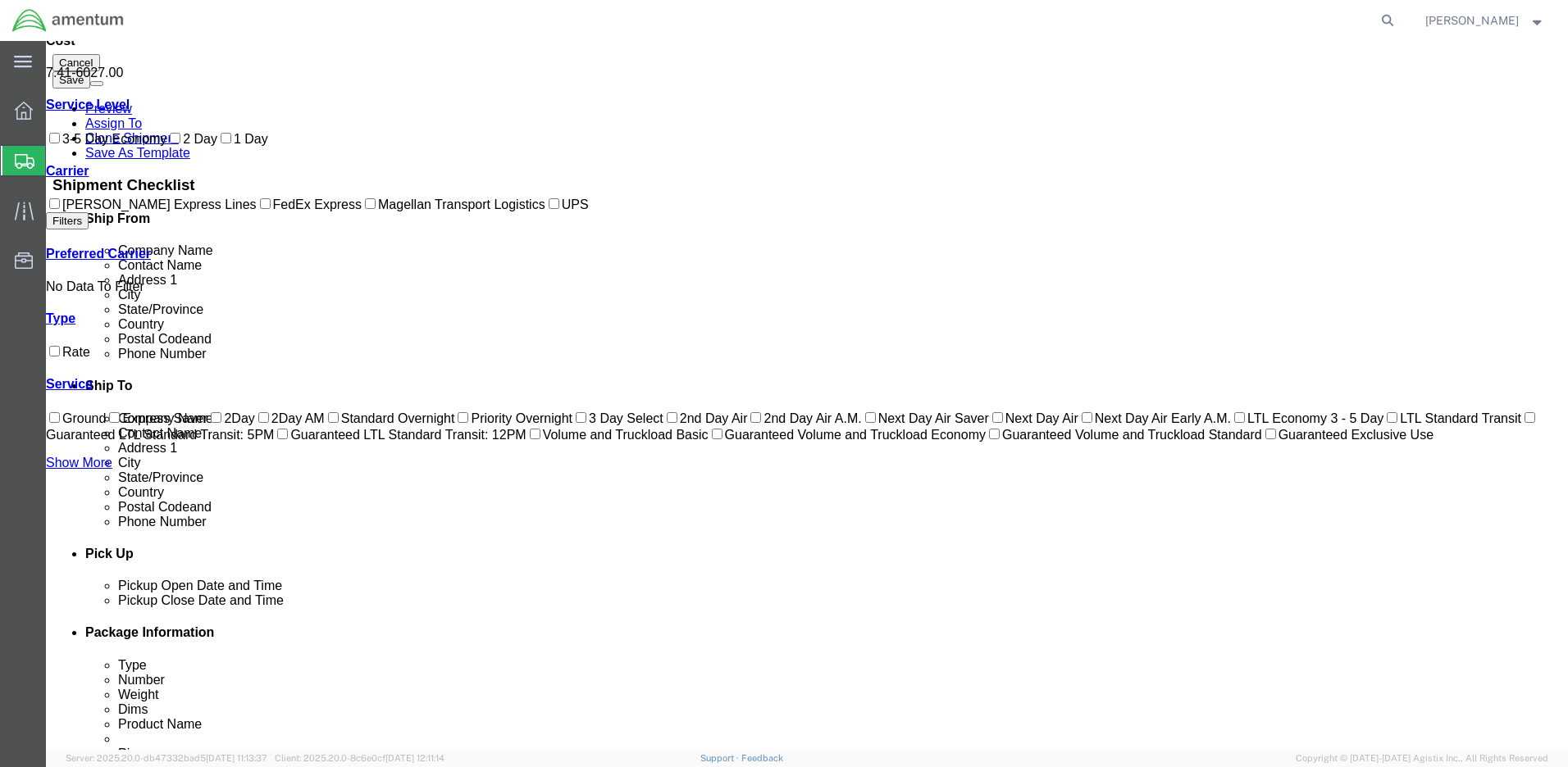
scroll to position [30, 0]
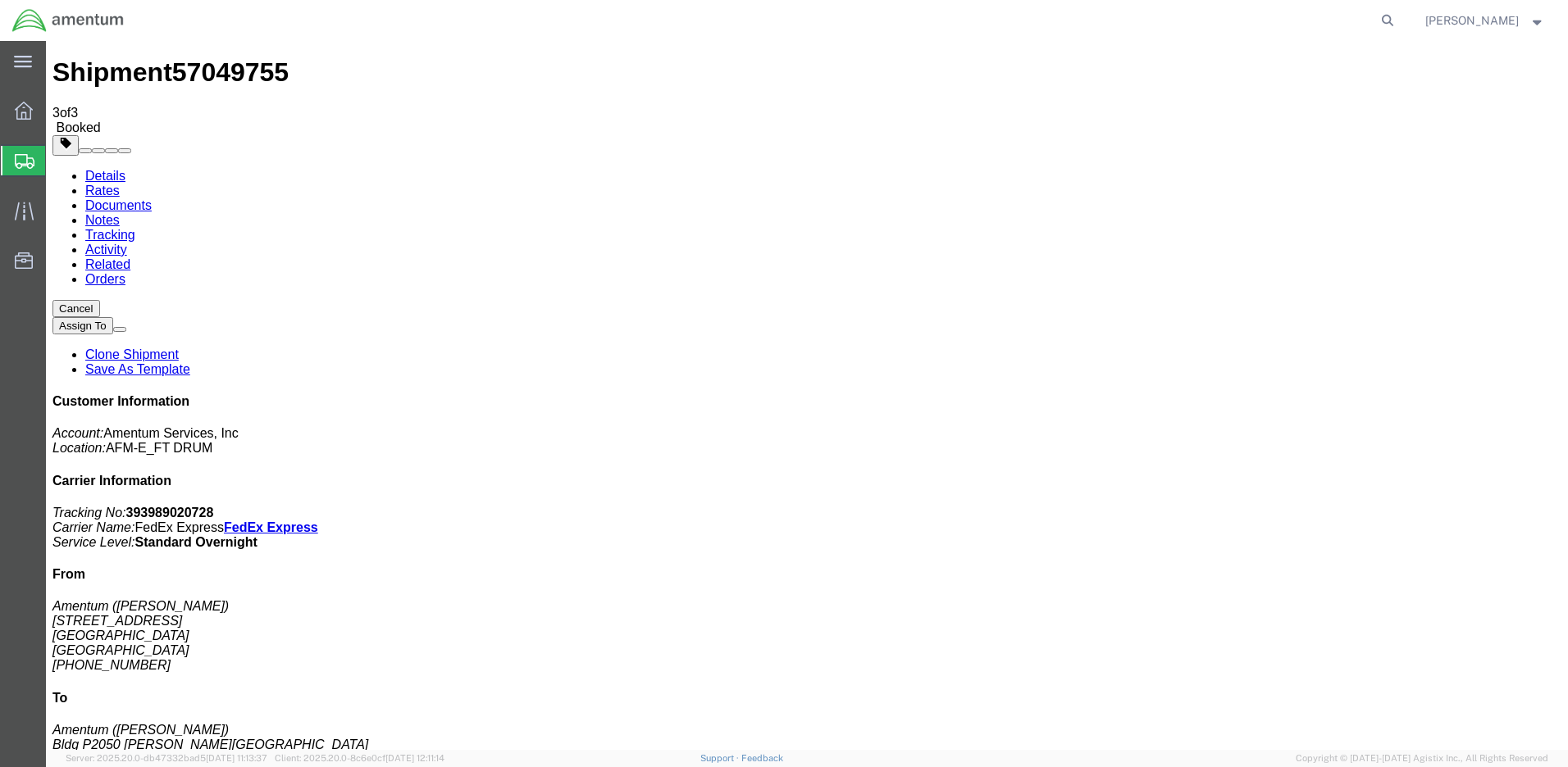
scroll to position [0, 0]
